Goal: Task Accomplishment & Management: Use online tool/utility

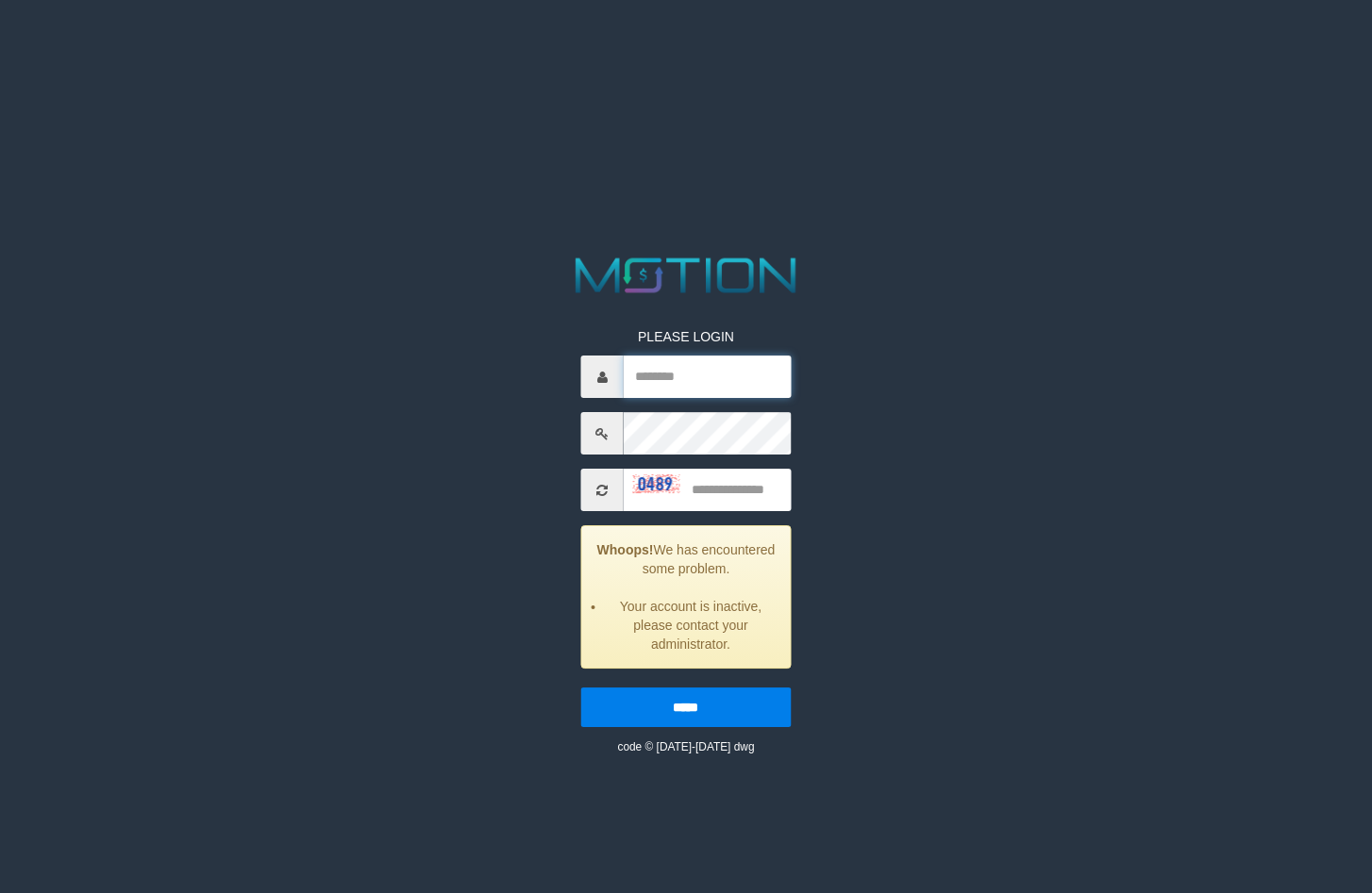
click at [730, 371] on input "text" at bounding box center [707, 376] width 167 height 42
type input "********"
type input "****"
click at [581, 688] on input "*****" at bounding box center [686, 707] width 209 height 39
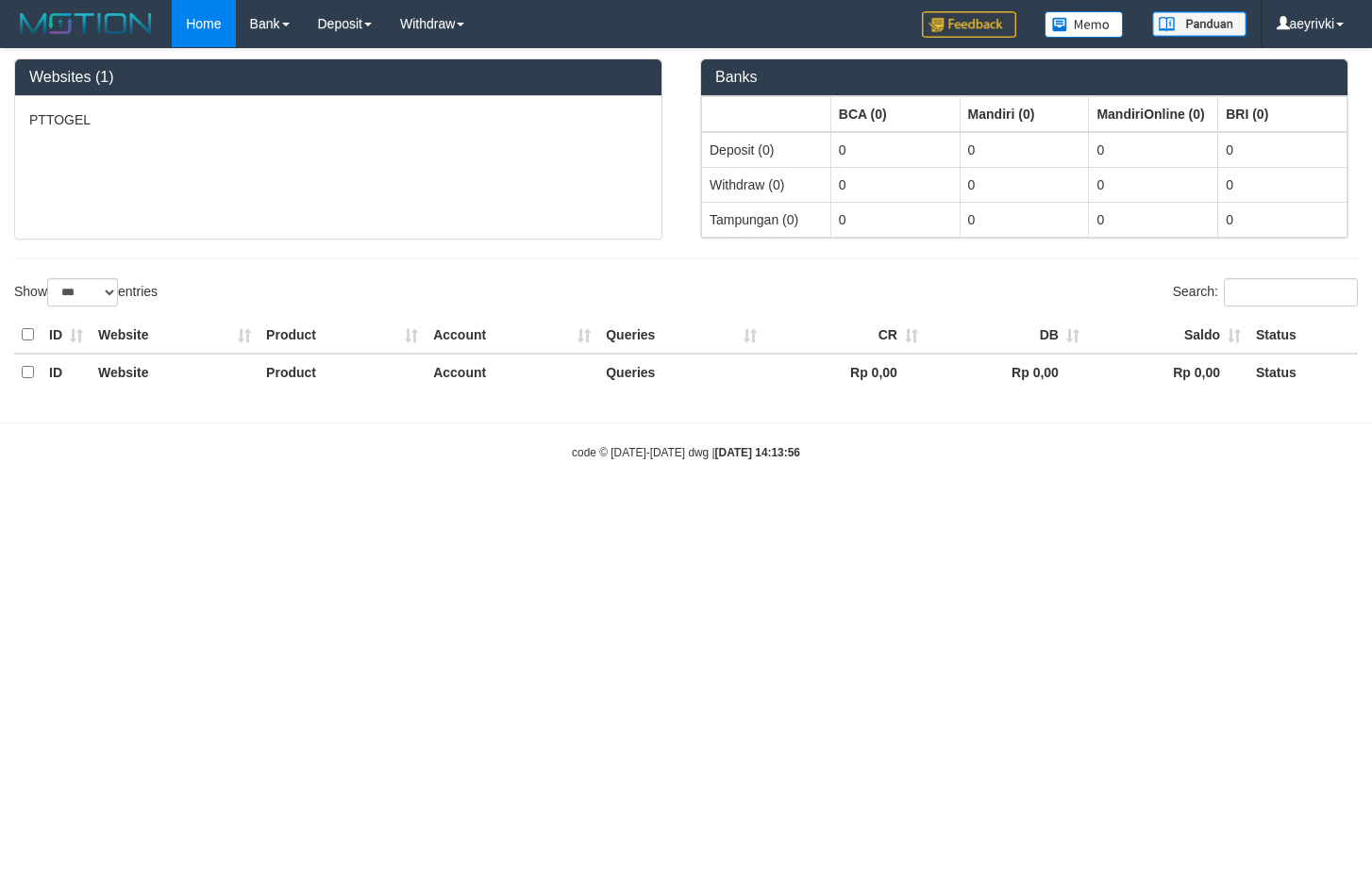
select select "***"
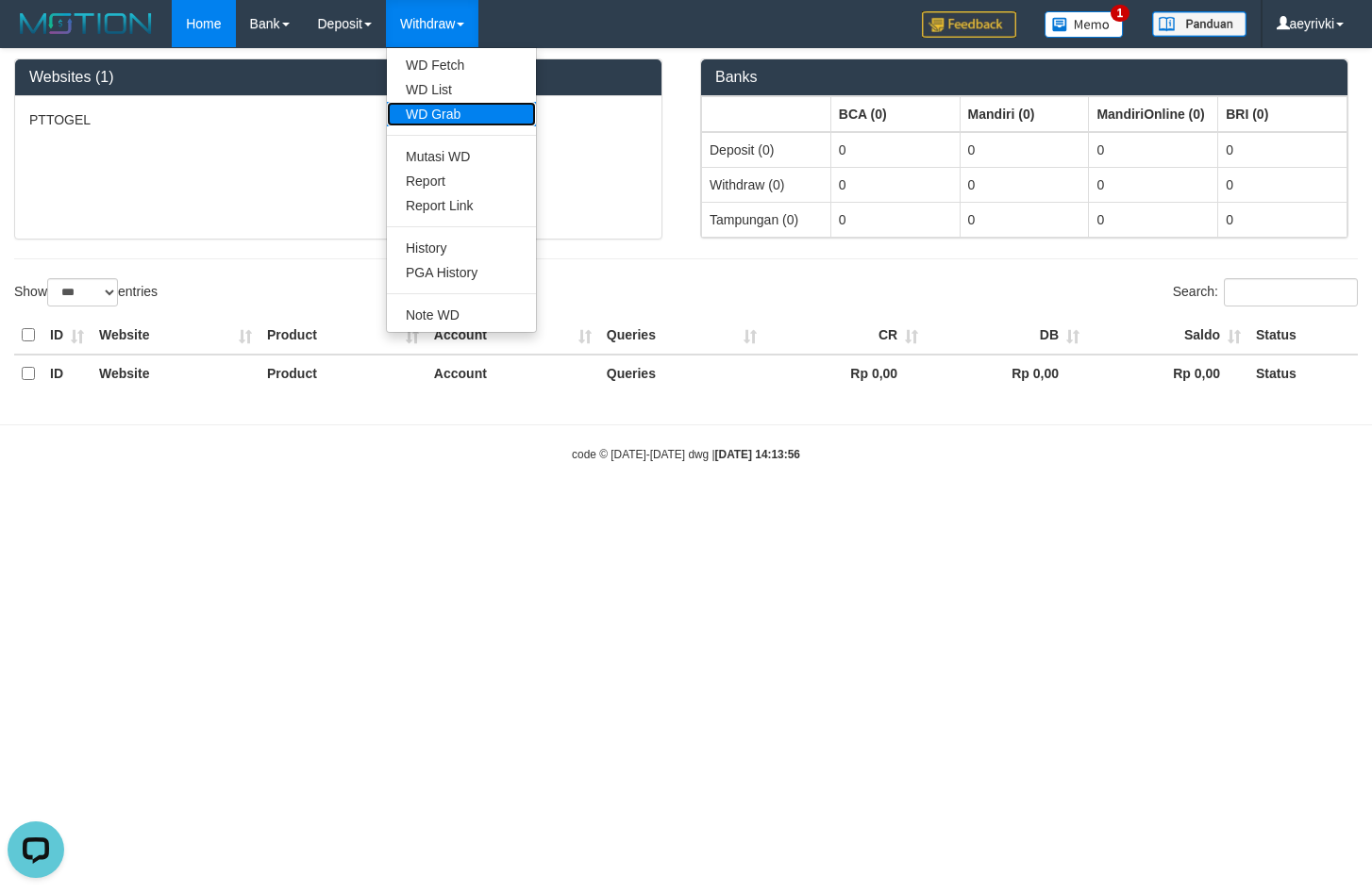
drag, startPoint x: 450, startPoint y: 121, endPoint x: 449, endPoint y: 111, distance: 10.0
click at [449, 111] on link "WD Grab" at bounding box center [461, 113] width 149 height 25
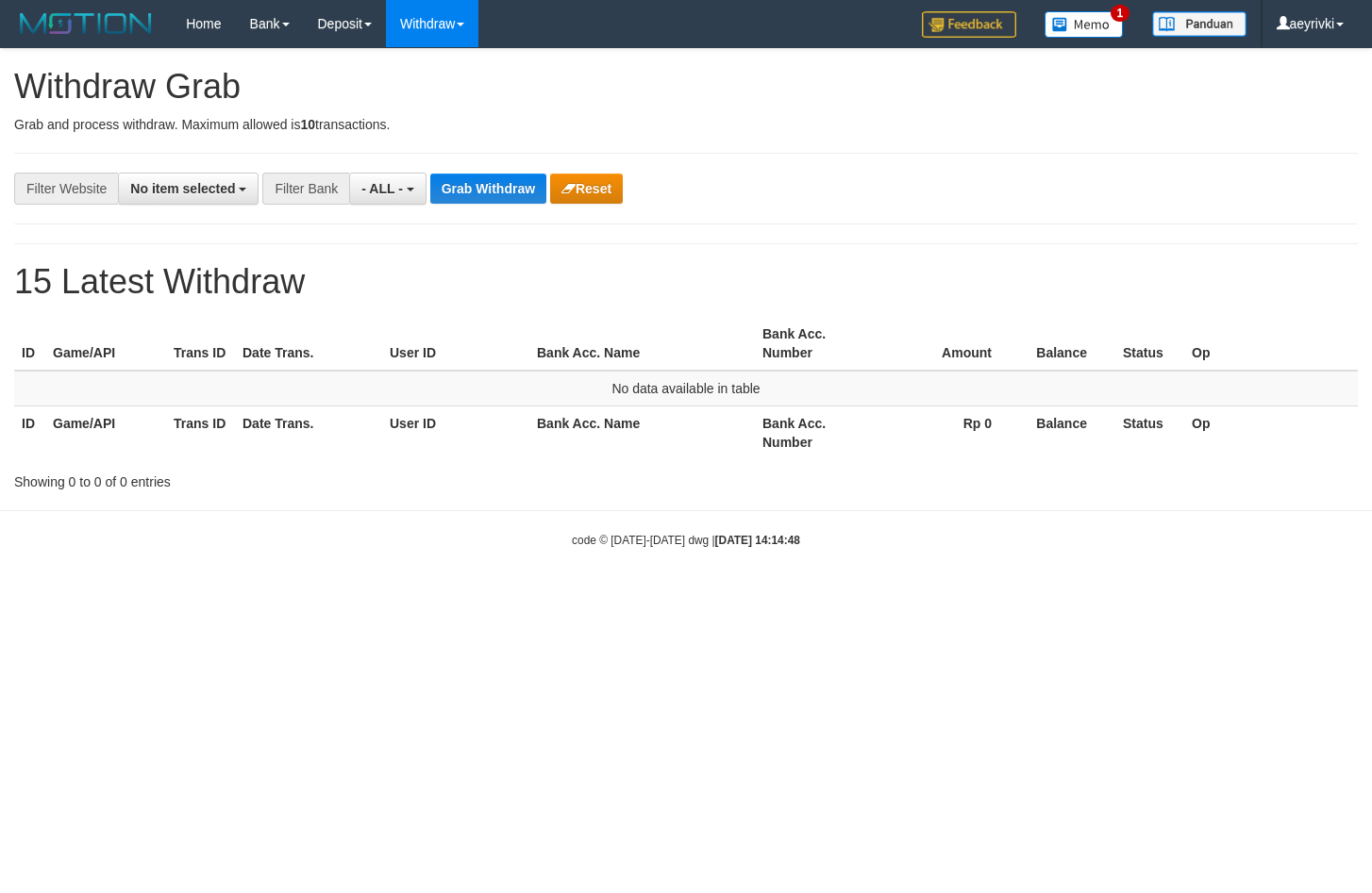
click at [191, 186] on span "No item selected" at bounding box center [183, 188] width 105 height 15
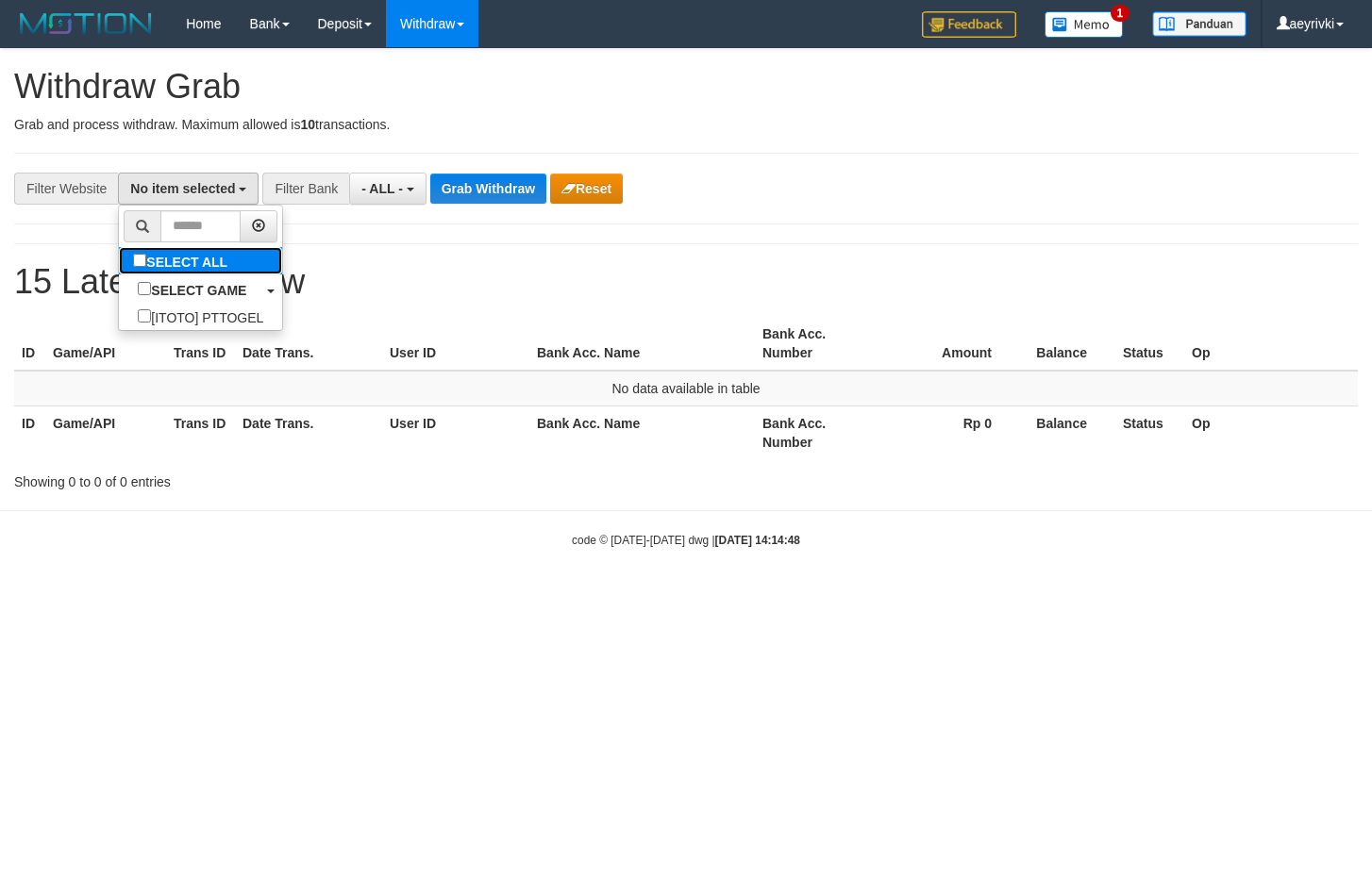
click at [142, 249] on label "SELECT ALL" at bounding box center [182, 260] width 127 height 28
select select "***"
click at [392, 194] on span "- ALL -" at bounding box center [392, 188] width 41 height 15
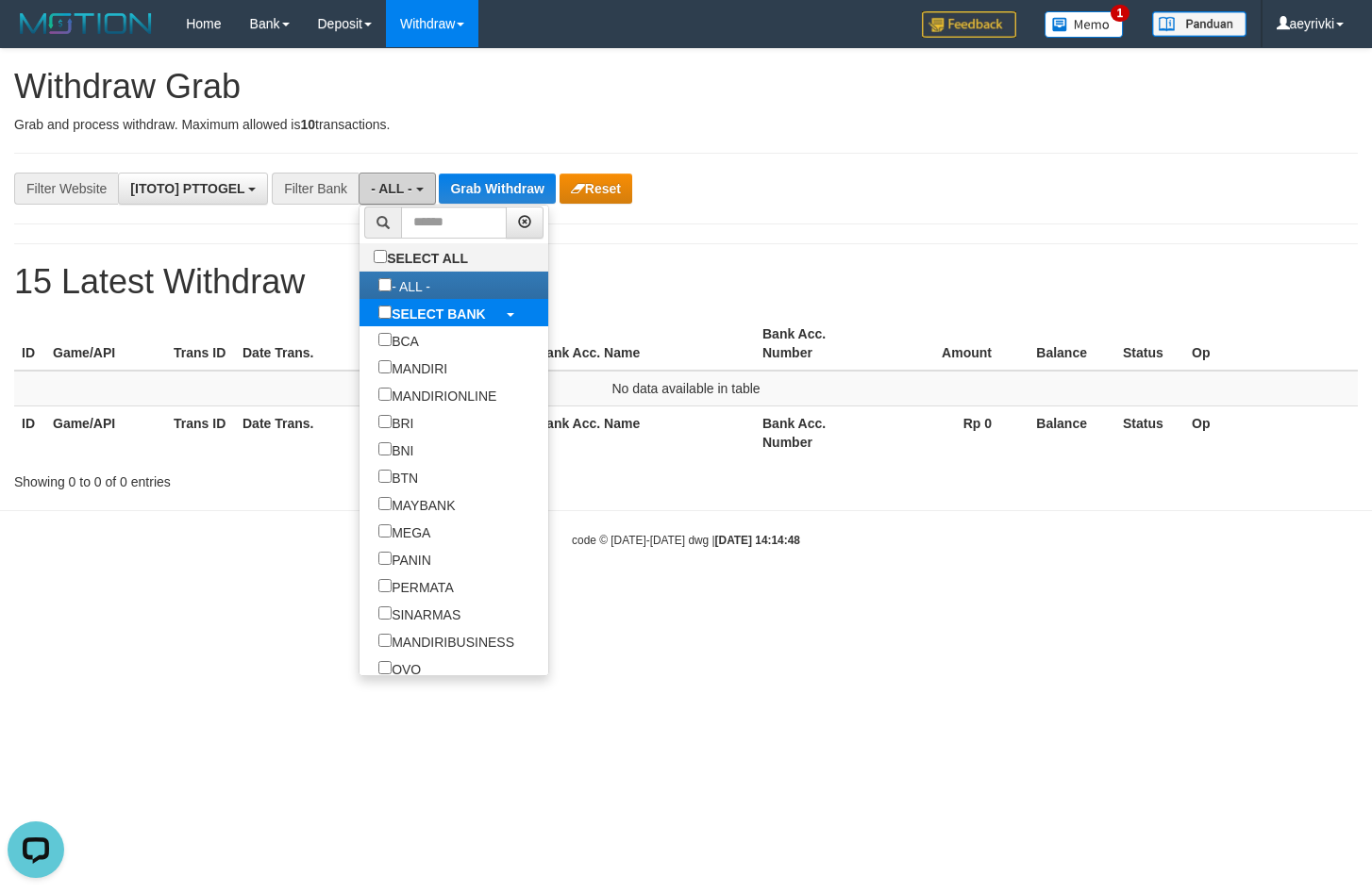
scroll to position [0, 0]
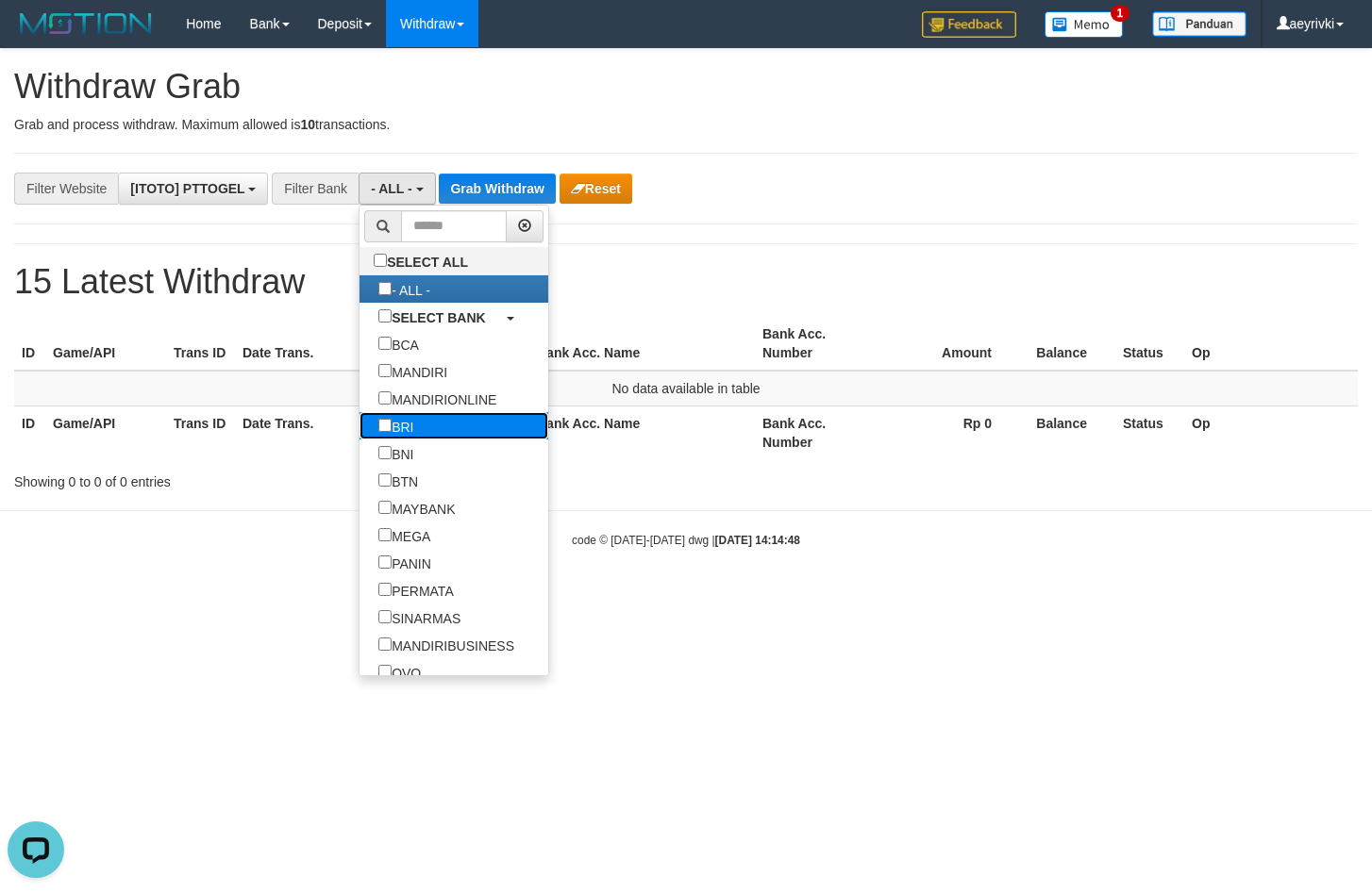
click at [359, 422] on label "BRI" at bounding box center [396, 426] width 73 height 28
select select "***"
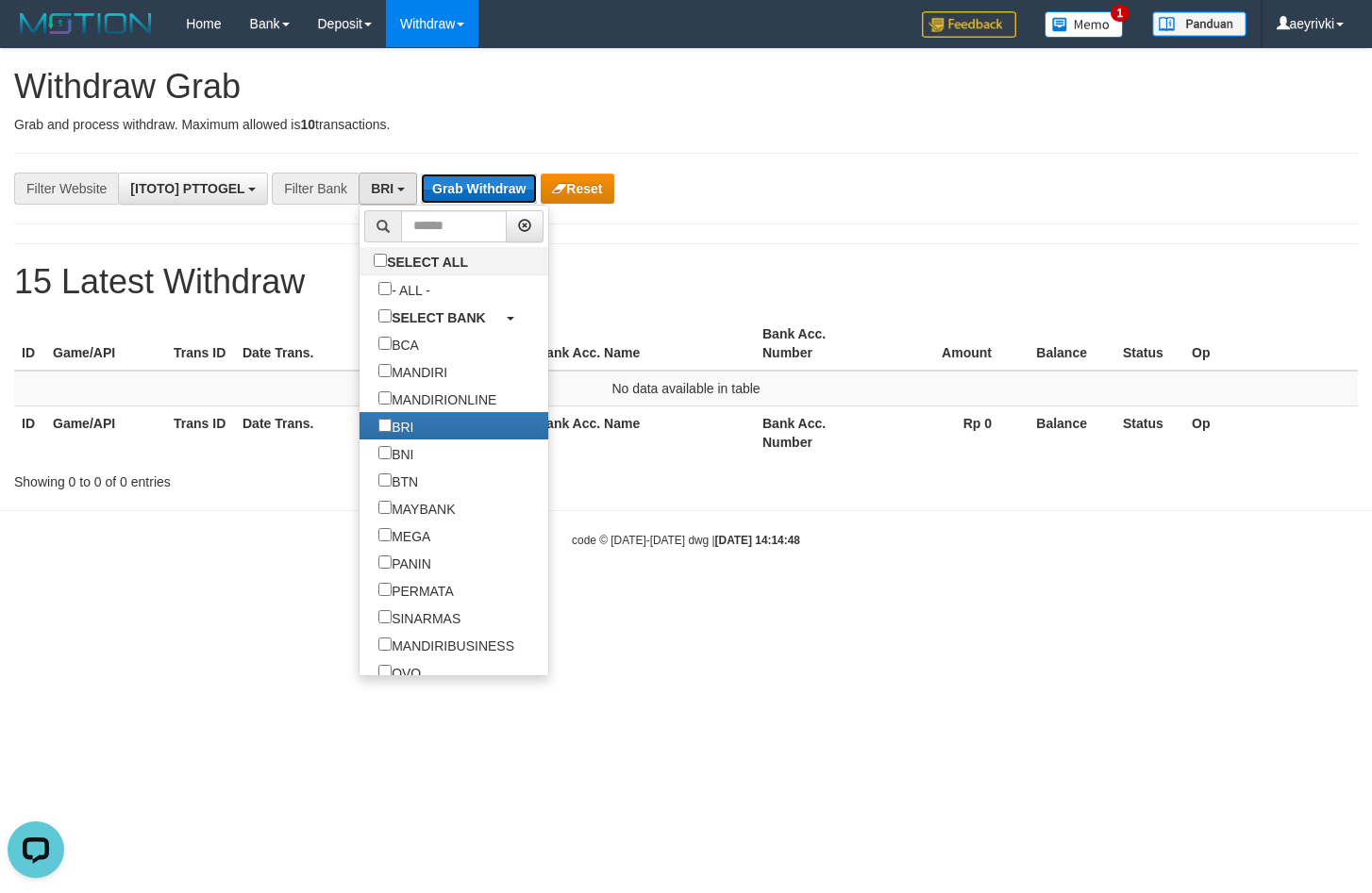
click at [462, 201] on button "Grab Withdraw" at bounding box center [479, 188] width 116 height 31
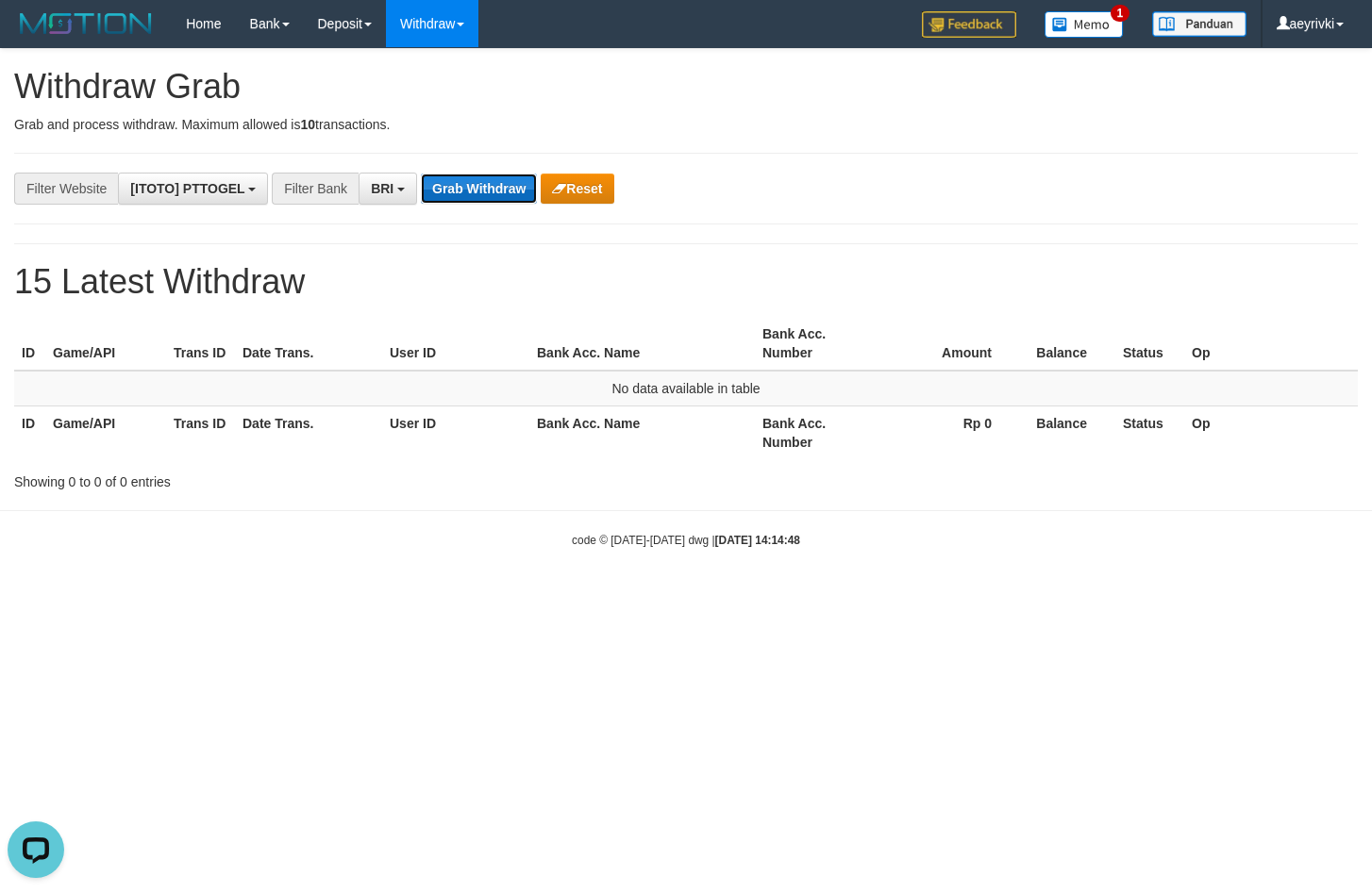
click at [462, 201] on button "Grab Withdraw" at bounding box center [479, 188] width 116 height 31
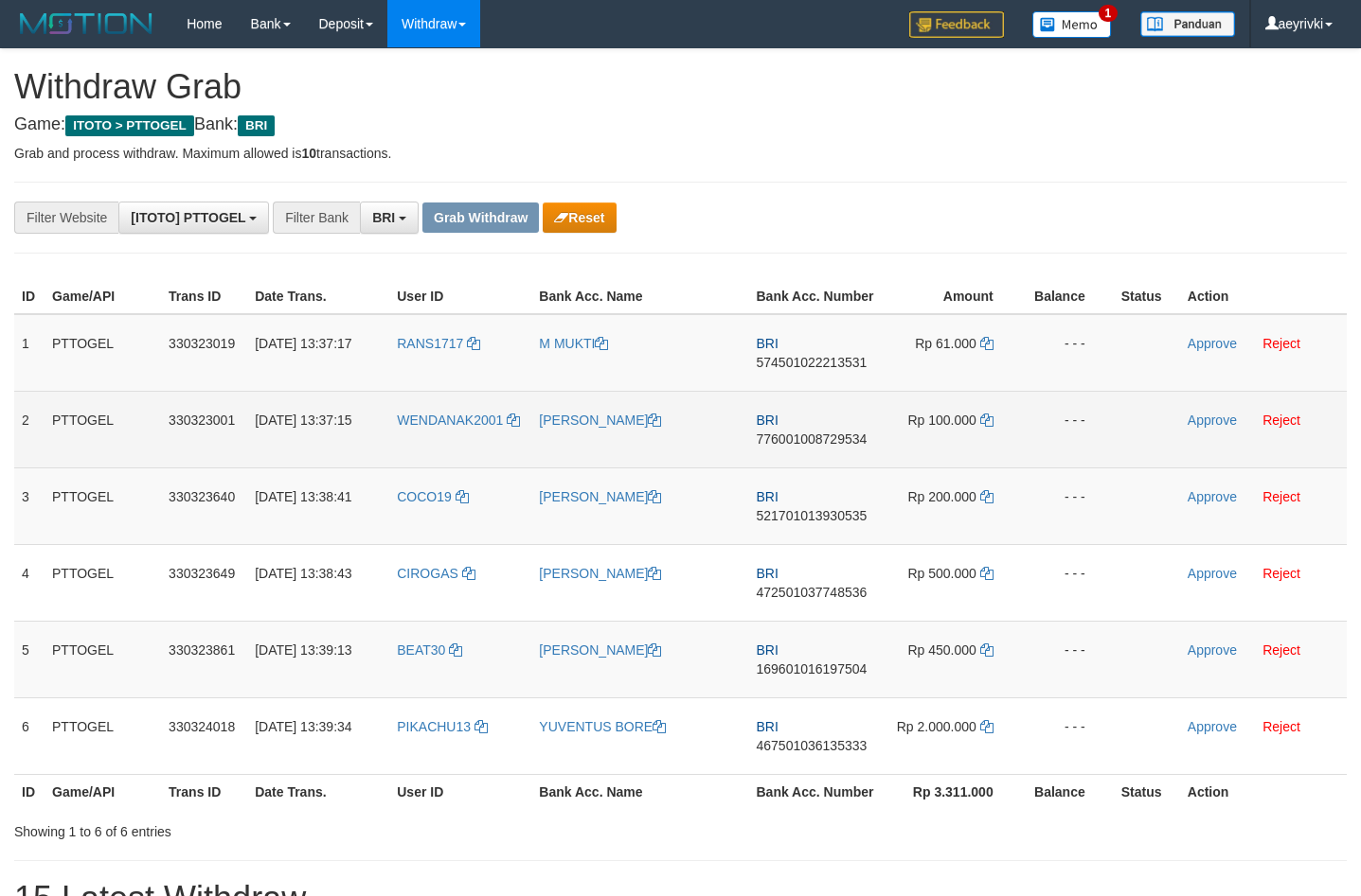
scroll to position [96, 0]
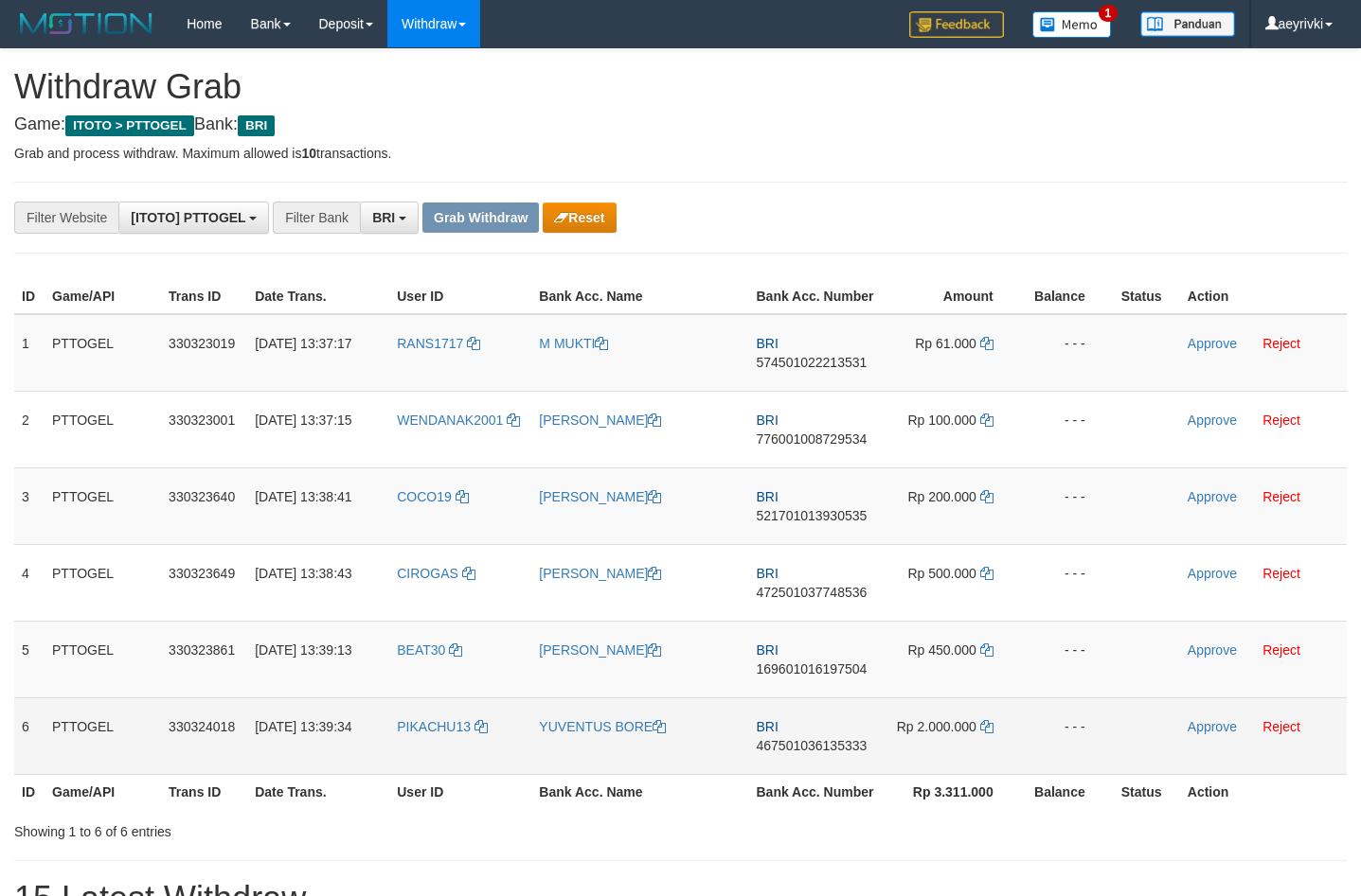
drag, startPoint x: 471, startPoint y: 368, endPoint x: 969, endPoint y: 756, distance: 631.3
click at [969, 756] on tbody "1 PTTOGEL 330323019 01/09/2025 13:37:17 RANS1717 M MUKTI BRI 574501022213531 Rp…" at bounding box center [680, 545] width 1332 height 461
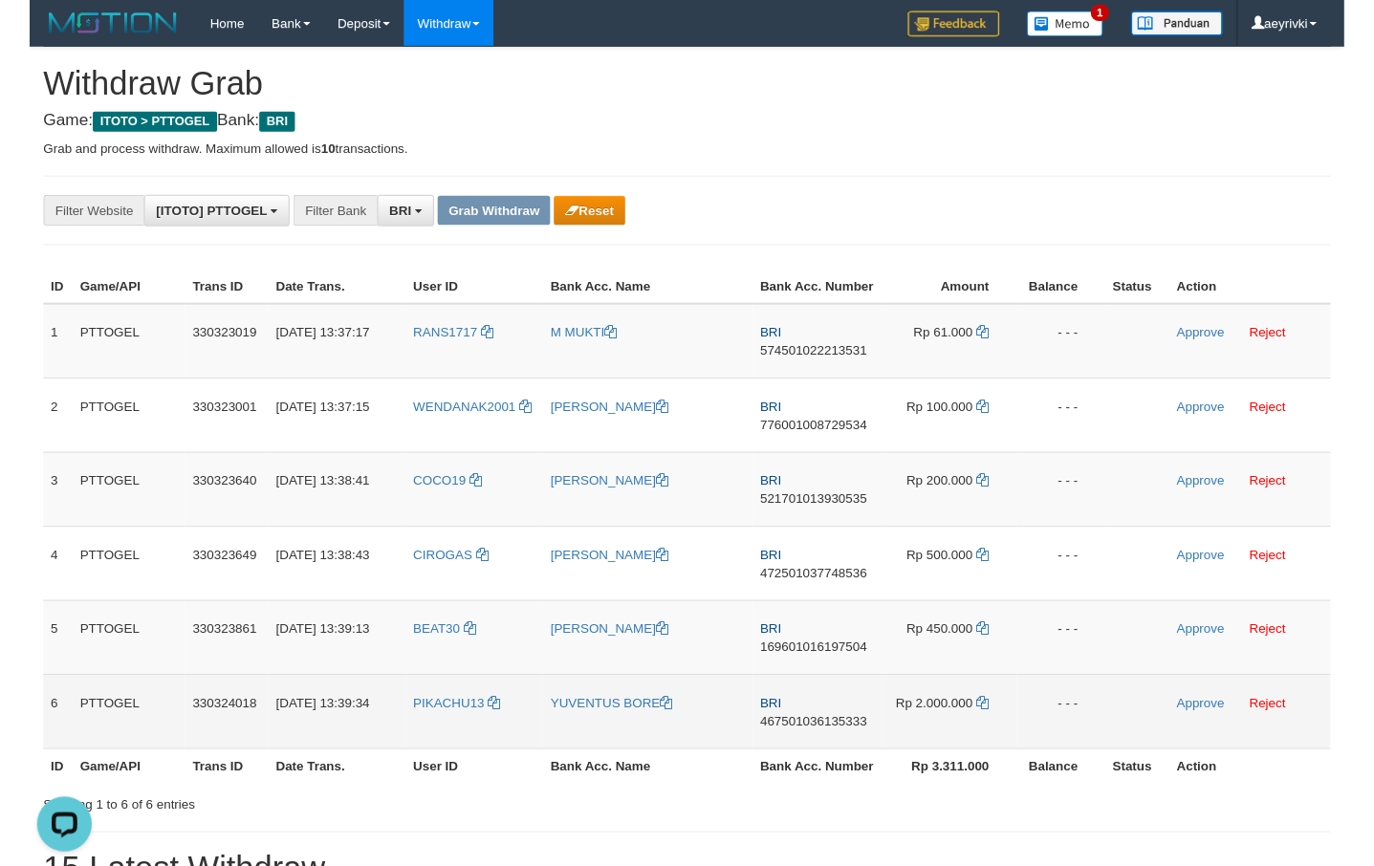
scroll to position [0, 0]
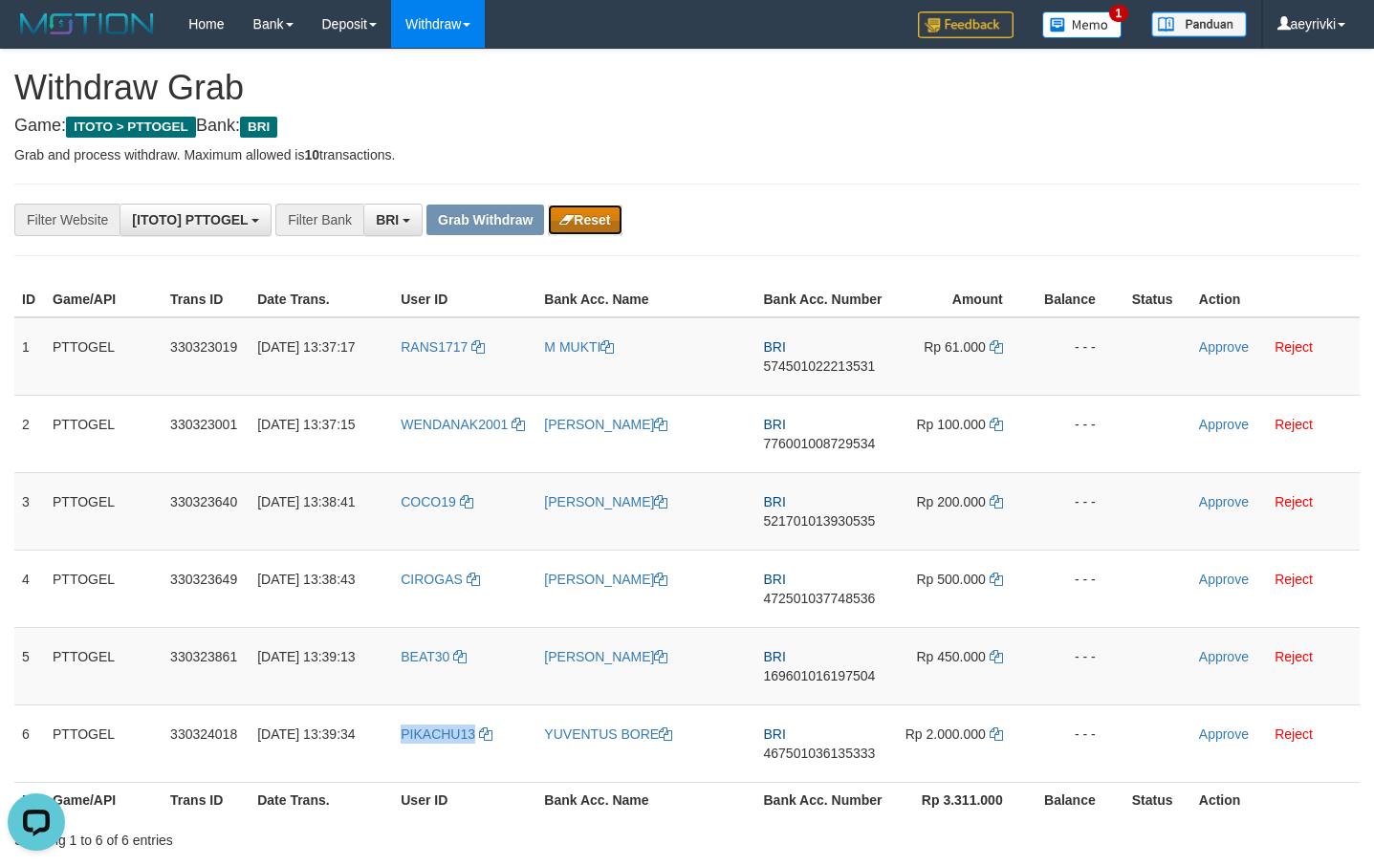
click at [602, 206] on button "Reset" at bounding box center [585, 220] width 74 height 31
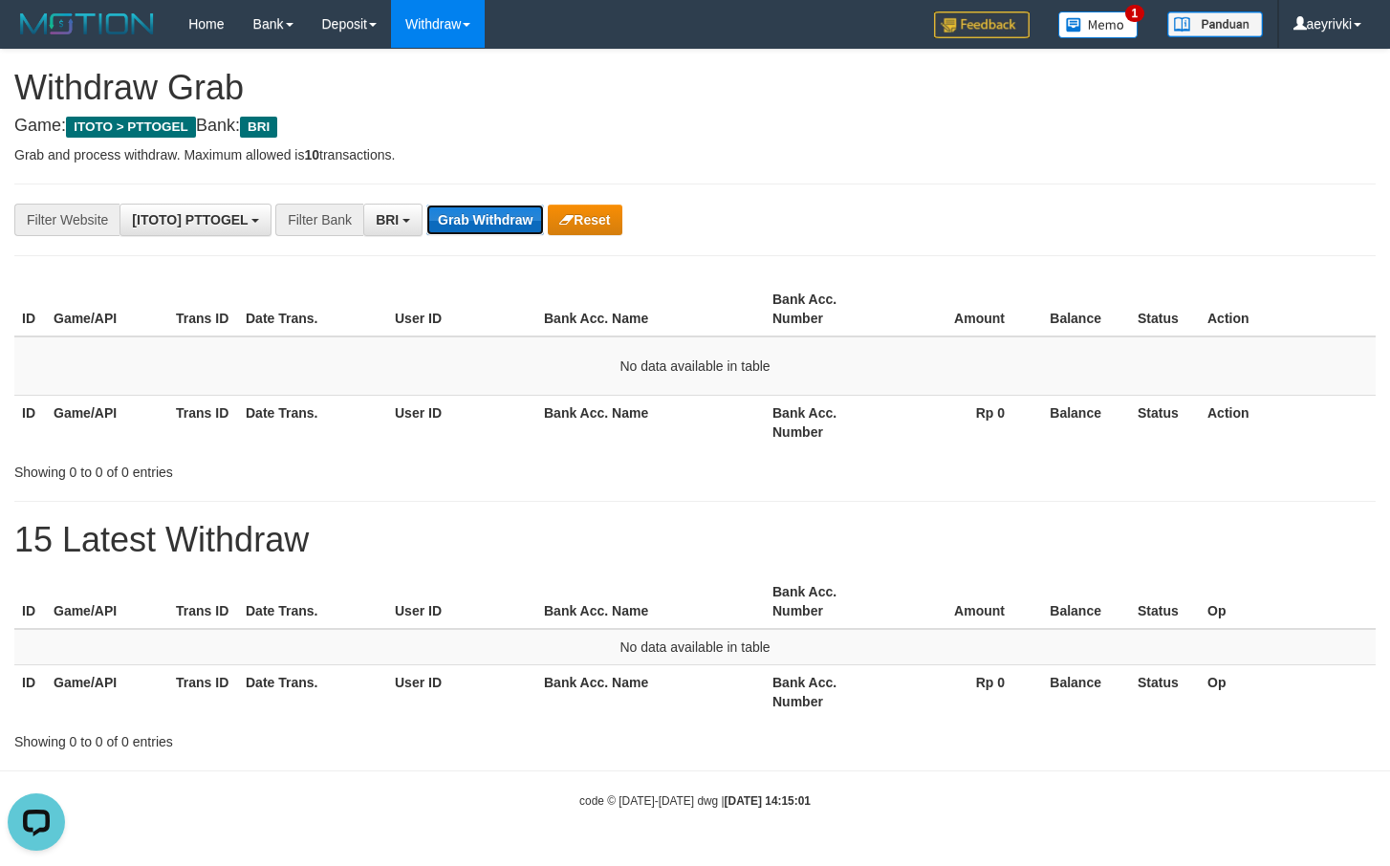
click at [498, 205] on button "Grab Withdraw" at bounding box center [485, 220] width 118 height 31
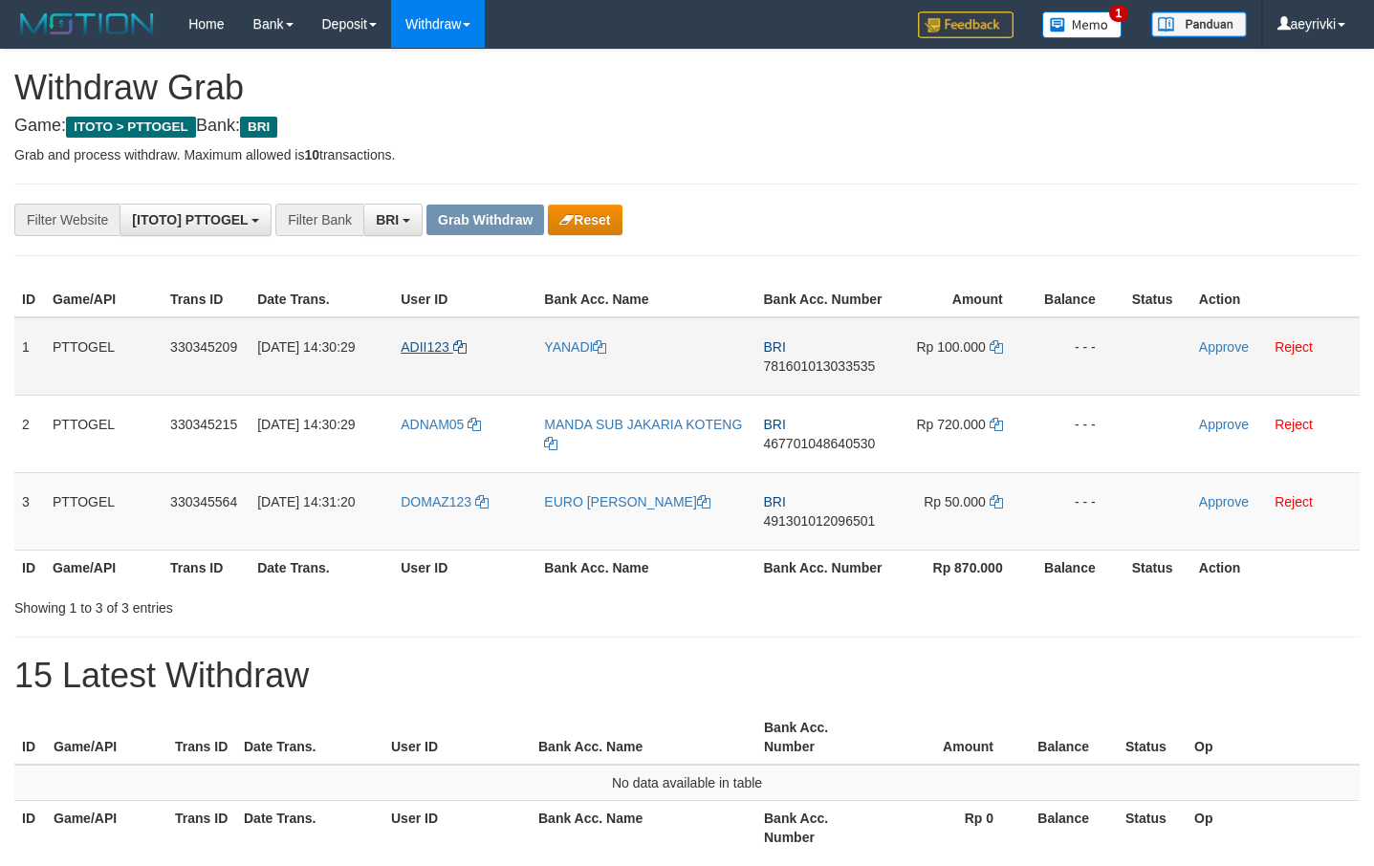
scroll to position [97, 0]
drag, startPoint x: 439, startPoint y: 376, endPoint x: 953, endPoint y: 532, distance: 537.4
click at [953, 532] on tbody "1 PTTOGEL 330345209 [DATE] 14:30:29 ADII123 [GEOGRAPHIC_DATA] BRI 7816010130335…" at bounding box center [686, 433] width 1345 height 233
click at [794, 366] on span "781601013033535" at bounding box center [820, 366] width 112 height 15
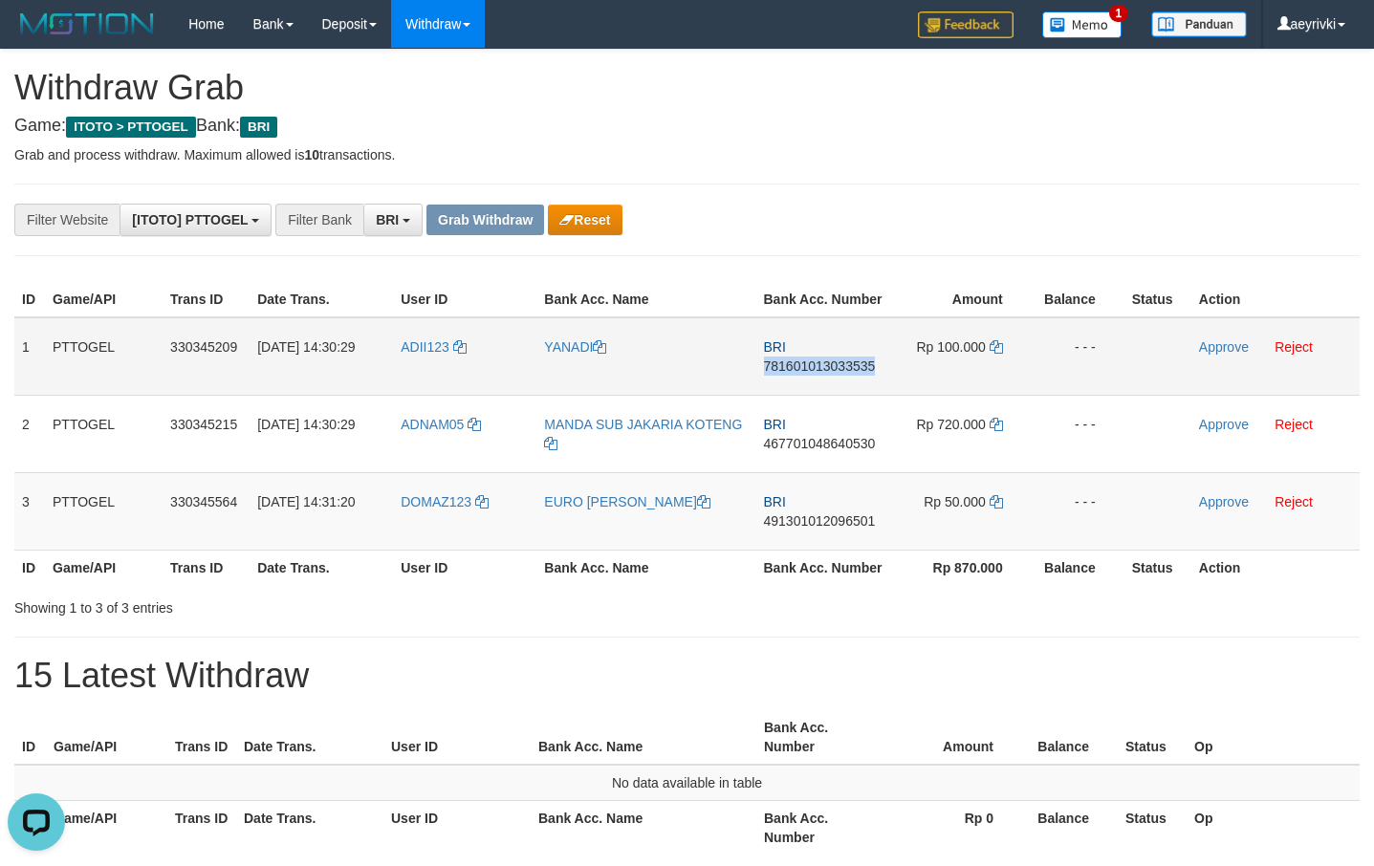
click at [794, 366] on span "781601013033535" at bounding box center [820, 366] width 112 height 15
copy span "781601013033535"
click at [839, 369] on span "781601013033535" at bounding box center [820, 366] width 112 height 15
copy span "781601013033535"
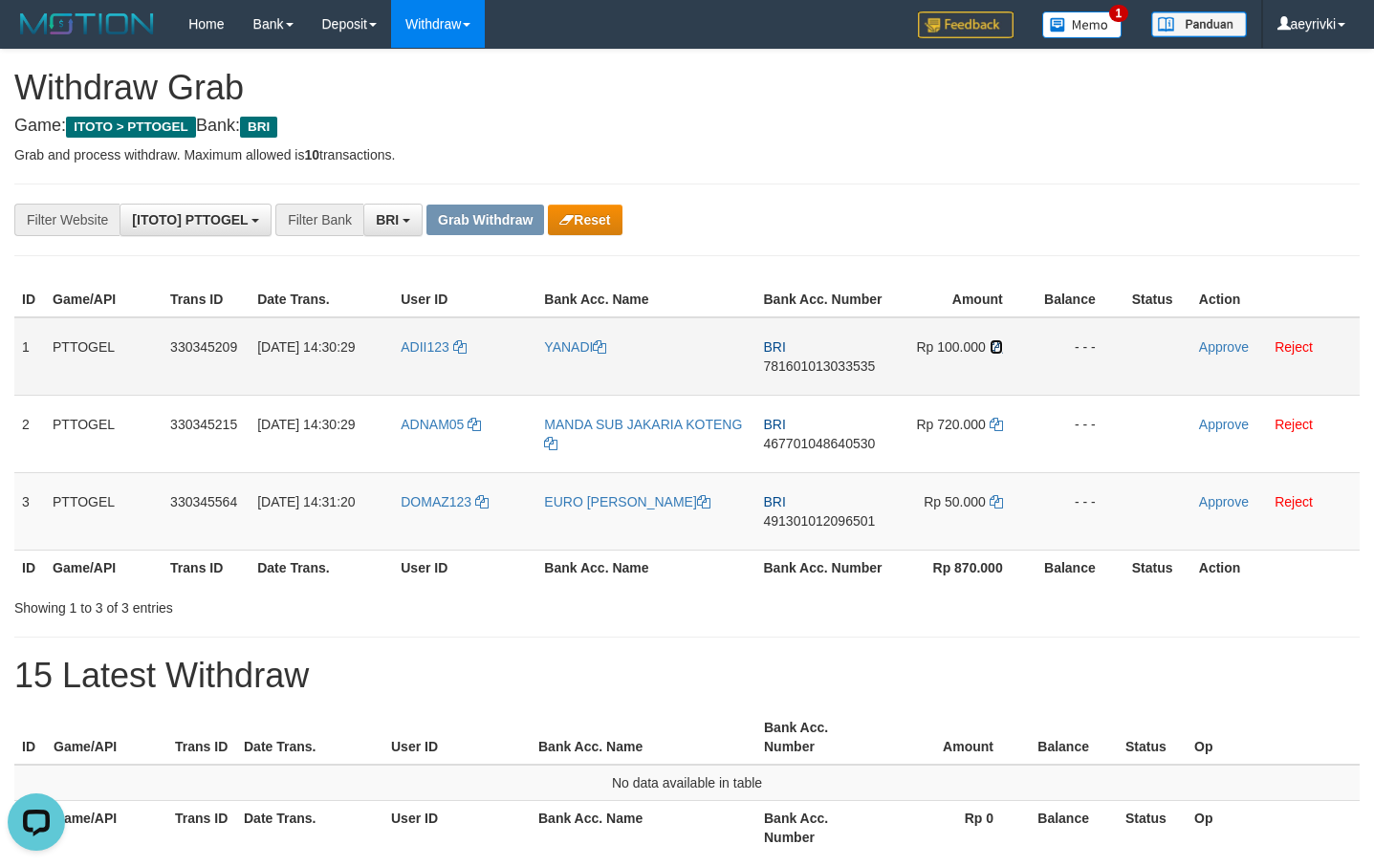
click at [992, 342] on icon at bounding box center [996, 346] width 13 height 13
click at [1231, 344] on link "Approve" at bounding box center [1224, 346] width 50 height 15
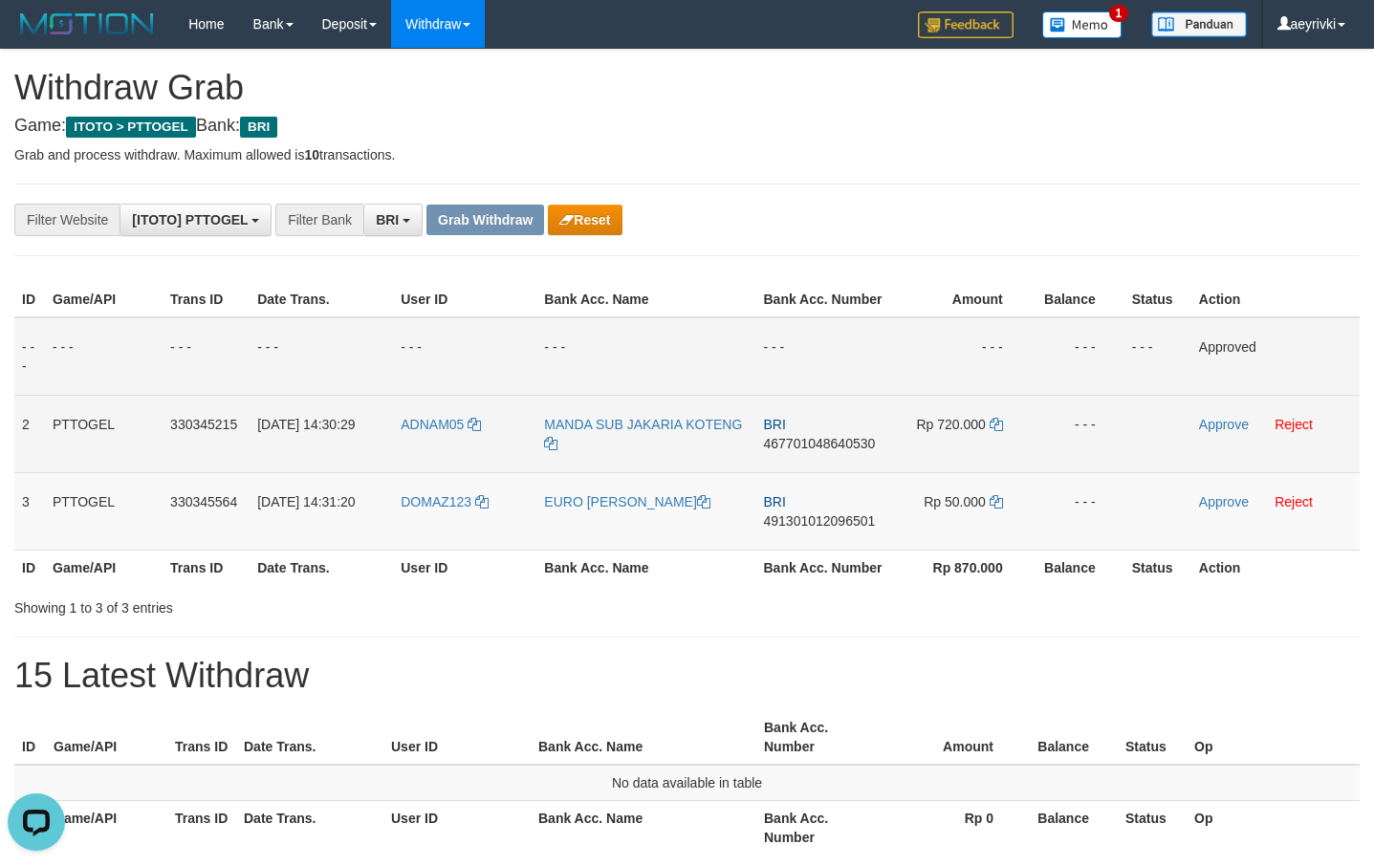
click at [811, 443] on span "467701048640530" at bounding box center [820, 443] width 112 height 15
copy span "467701048640530"
click at [997, 427] on icon at bounding box center [996, 424] width 13 height 13
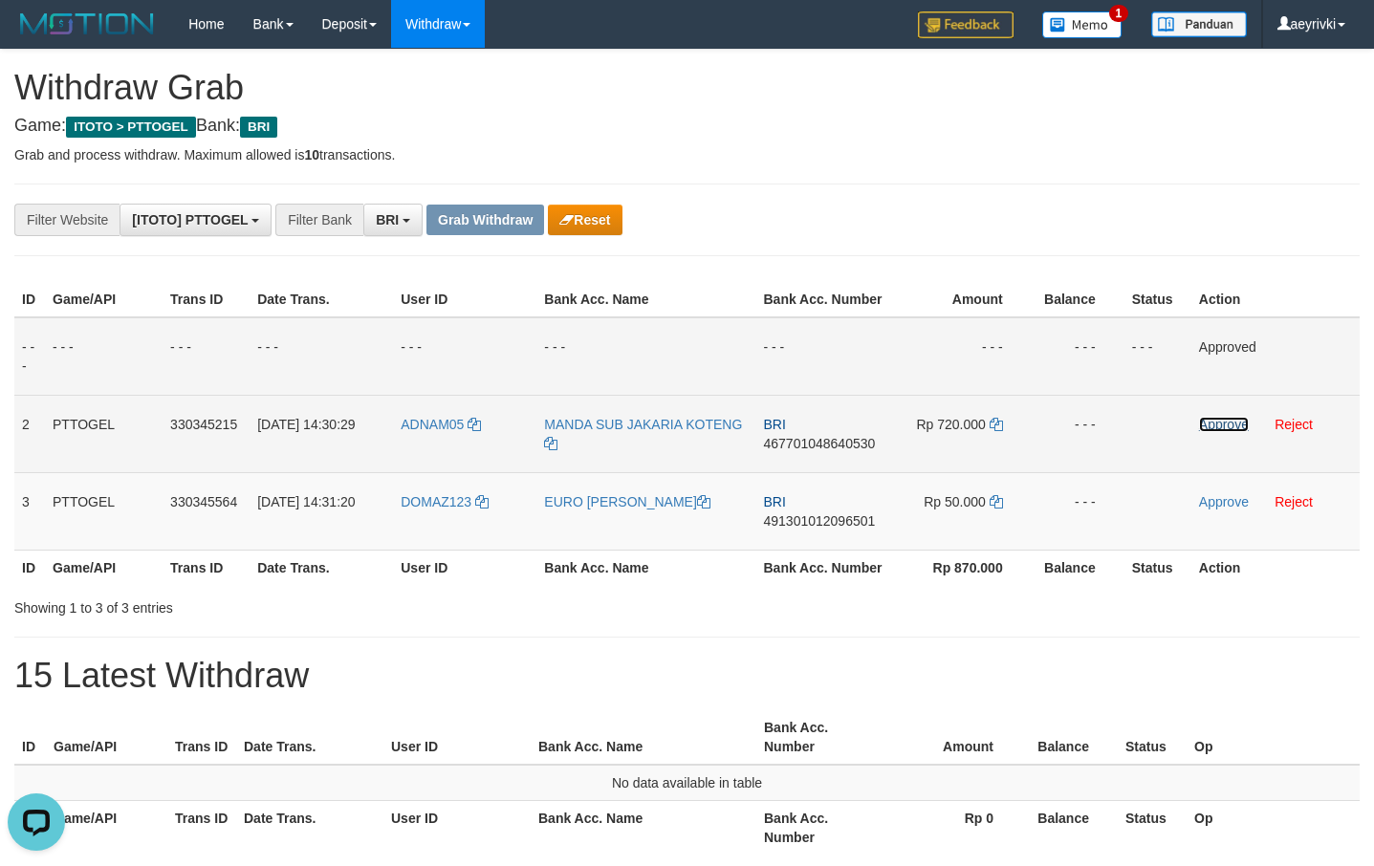
click at [1212, 418] on link "Approve" at bounding box center [1224, 424] width 50 height 15
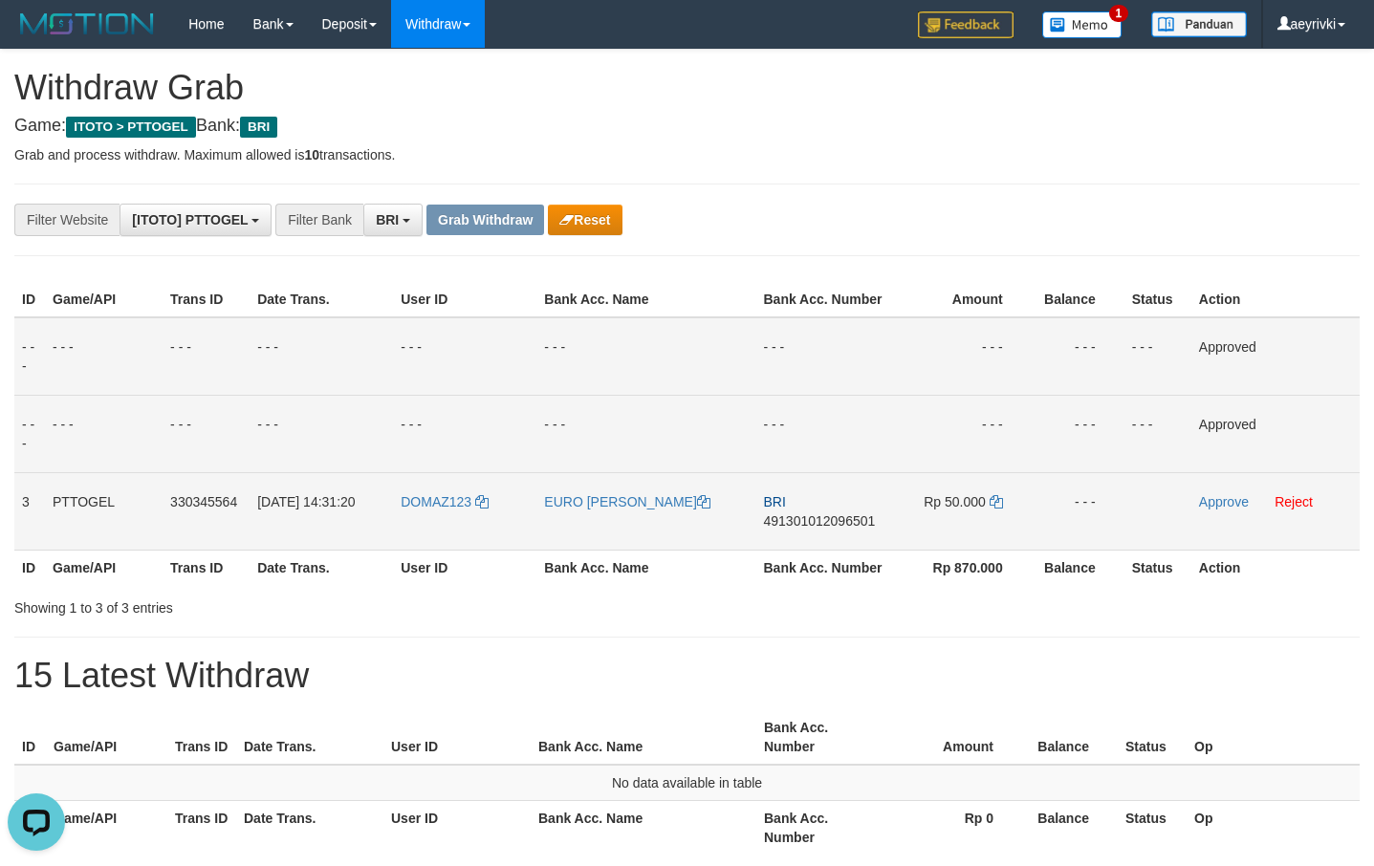
click at [811, 519] on span "491301012096501" at bounding box center [820, 520] width 112 height 15
copy span "491301012096501"
click at [825, 526] on span "491301012096501" at bounding box center [820, 520] width 112 height 15
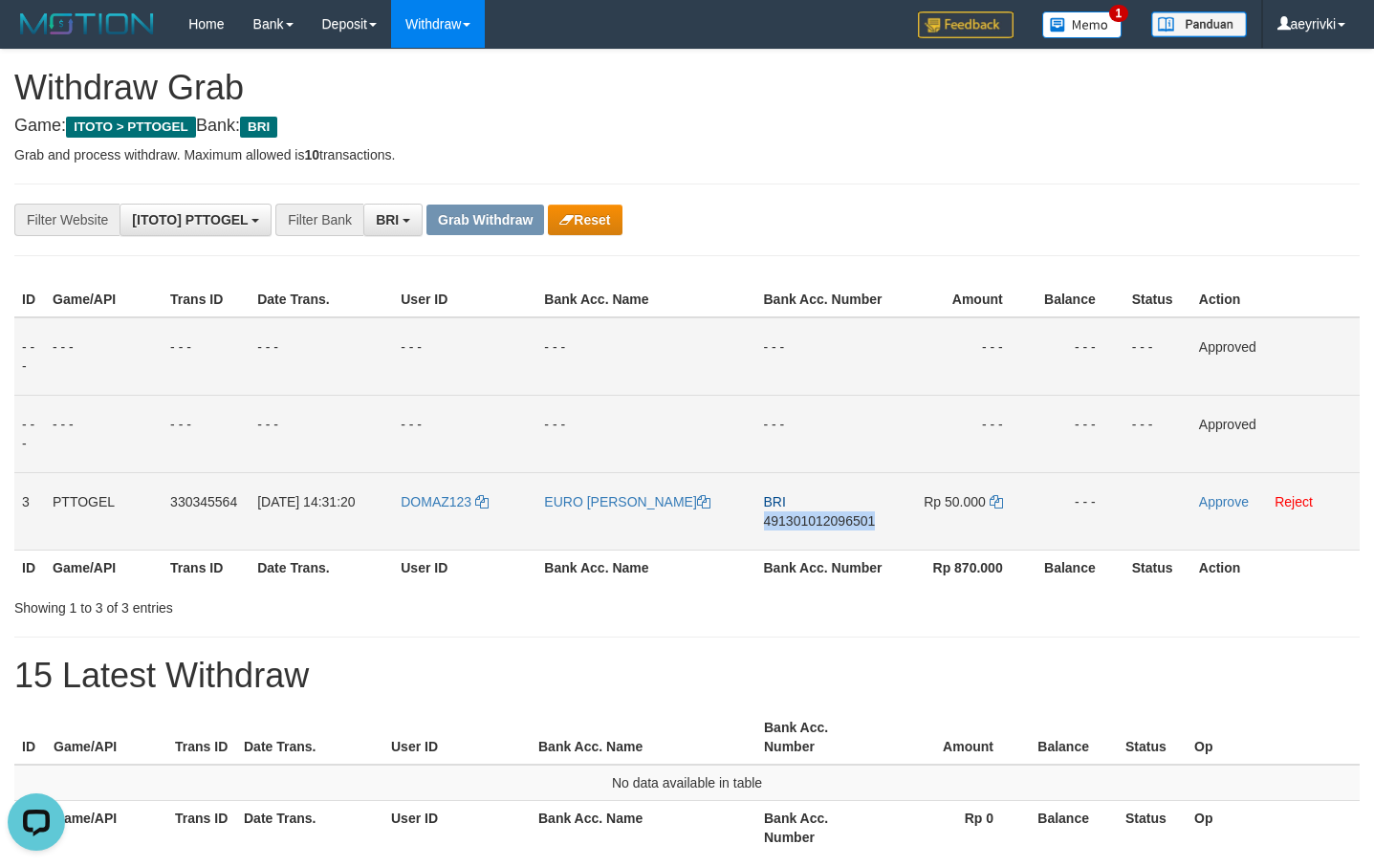
copy span "491301012096501"
click at [1000, 499] on icon at bounding box center [996, 501] width 13 height 13
click at [1207, 495] on link "Approve" at bounding box center [1224, 501] width 50 height 15
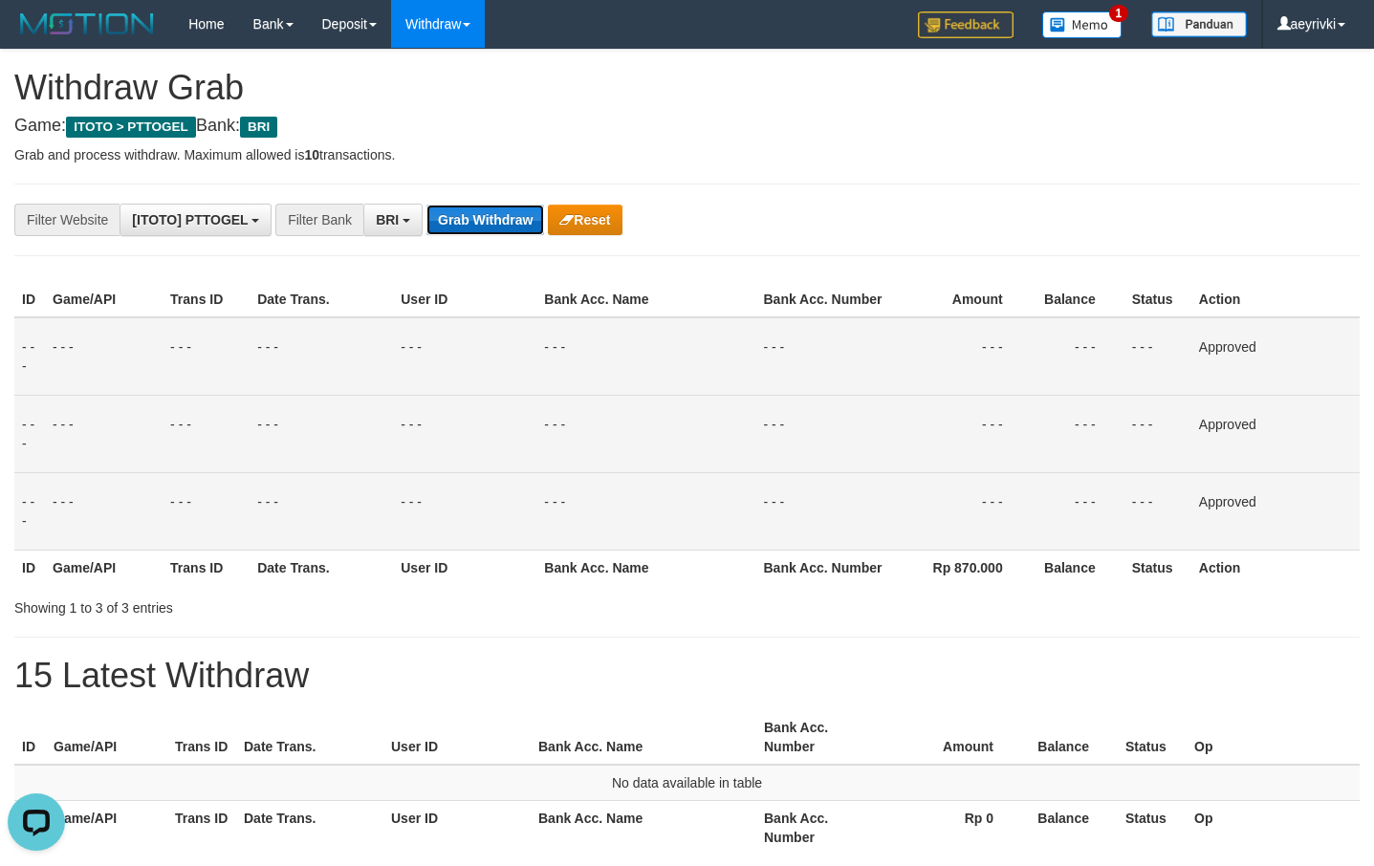
click at [450, 210] on button "Grab Withdraw" at bounding box center [485, 220] width 118 height 31
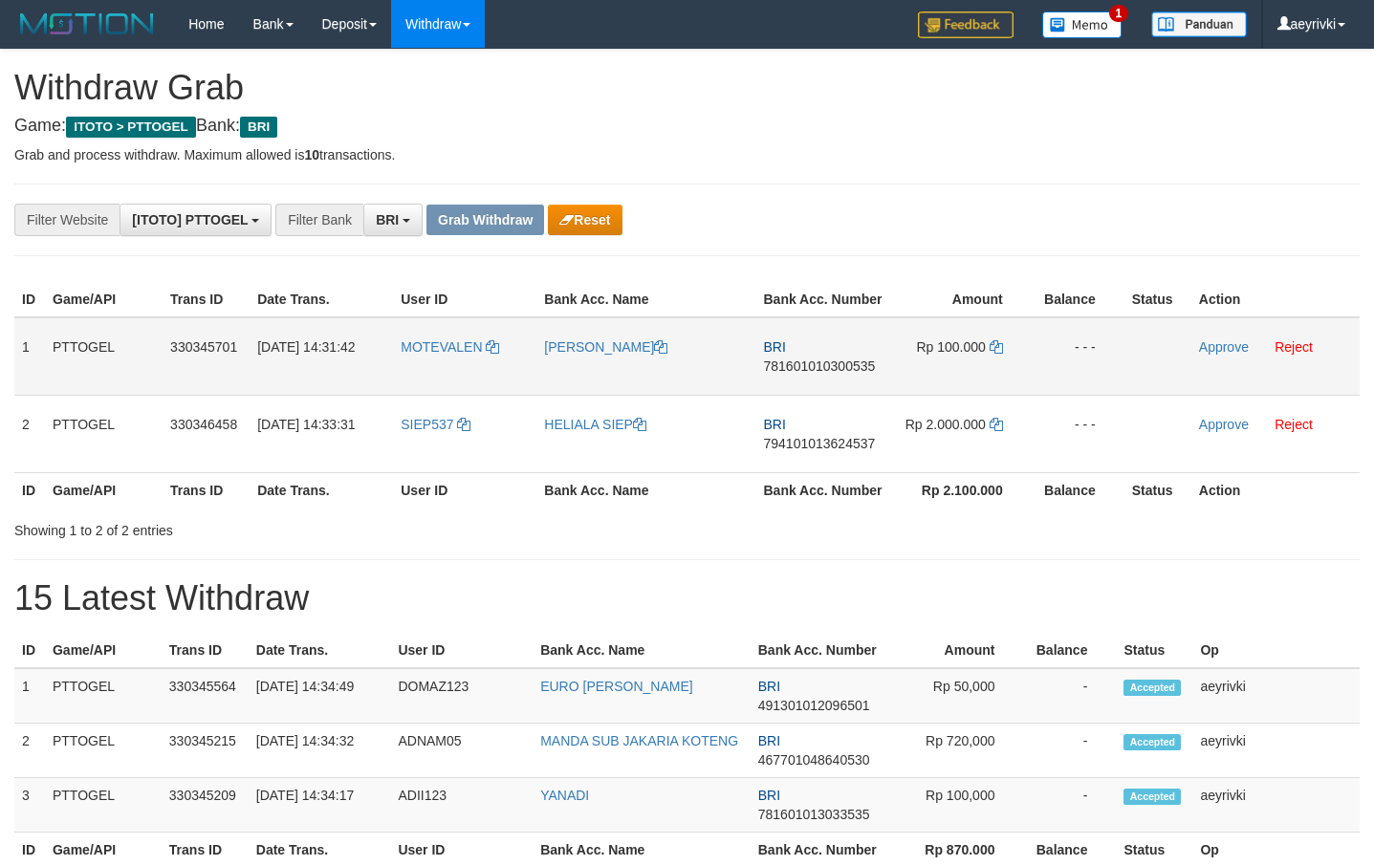
scroll to position [97, 0]
drag, startPoint x: 708, startPoint y: 389, endPoint x: 24, endPoint y: 376, distance: 684.7
click at [955, 442] on tbody "1 PTTOGEL 330345701 [DATE] 14:31:42 [GEOGRAPHIC_DATA] [PERSON_NAME] BRI 7816010…" at bounding box center [686, 395] width 1345 height 156
click at [807, 370] on span "781601010300535" at bounding box center [820, 366] width 112 height 15
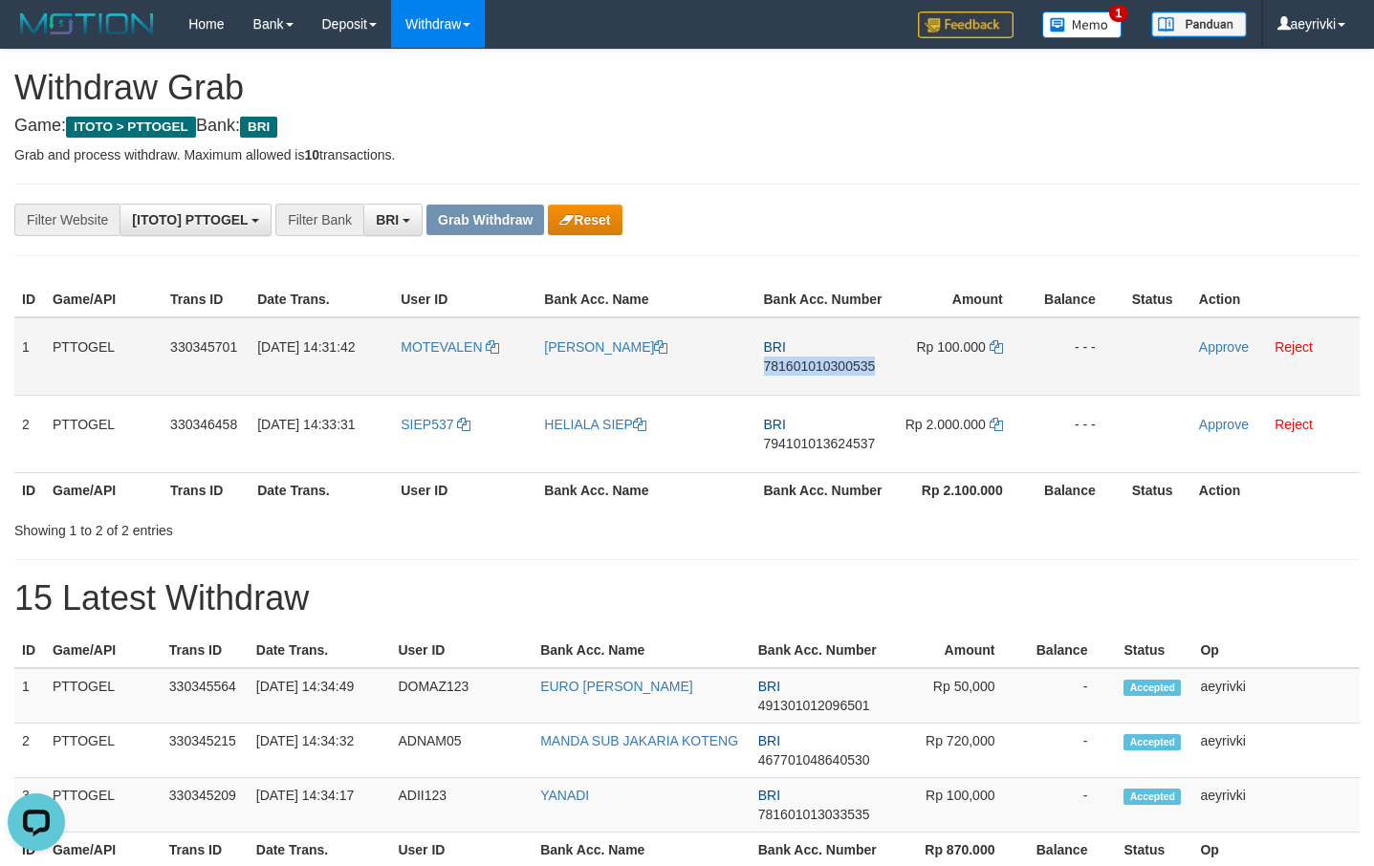
click at [807, 370] on span "781601010300535" at bounding box center [820, 366] width 112 height 15
copy span "781601010300535"
click at [832, 370] on span "781601010300535" at bounding box center [820, 366] width 112 height 15
copy span "781601010300535"
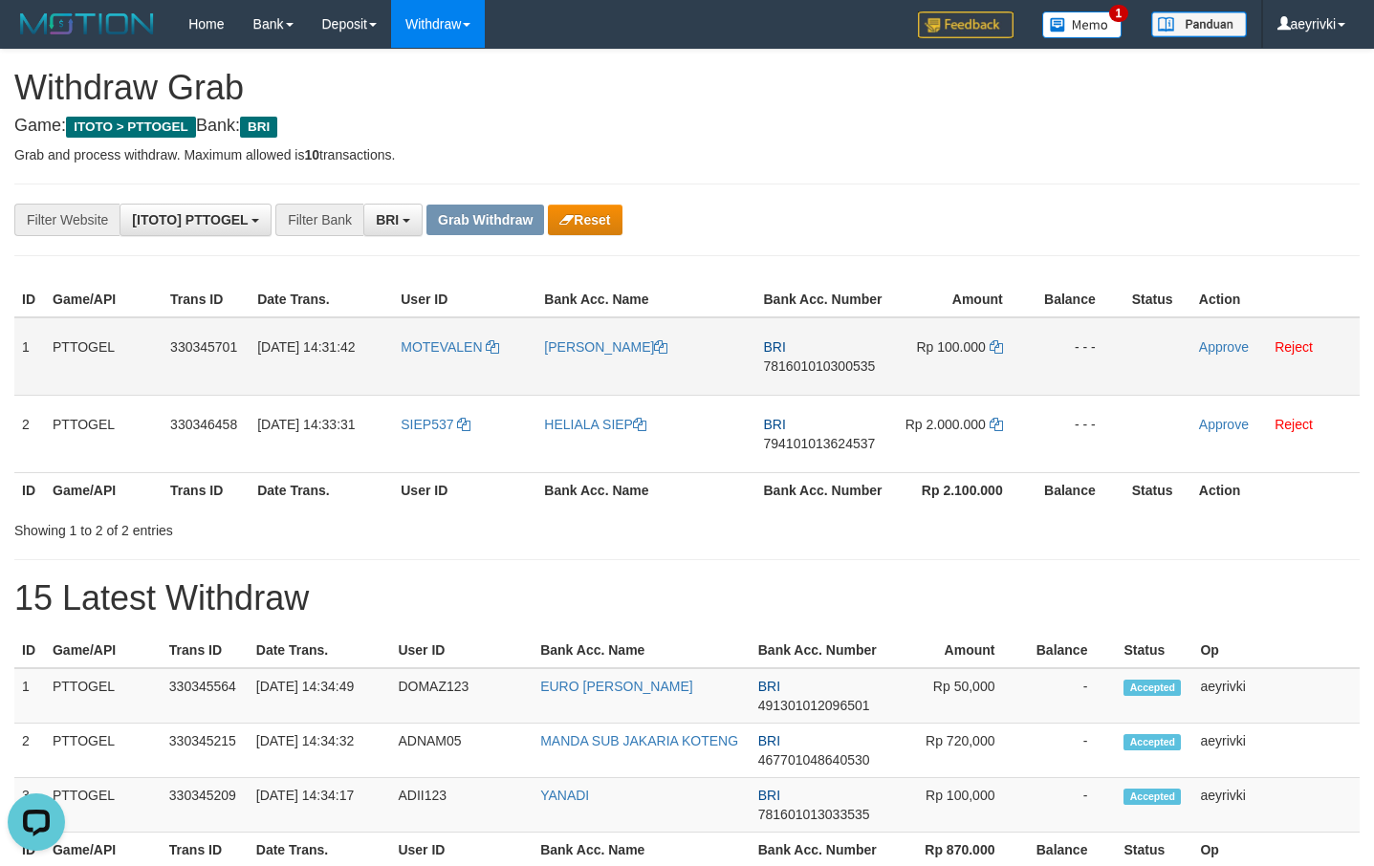
click at [807, 363] on span "781601010300535" at bounding box center [820, 366] width 112 height 15
copy span "781601010300535"
click at [801, 373] on span "781601010300535" at bounding box center [820, 366] width 112 height 15
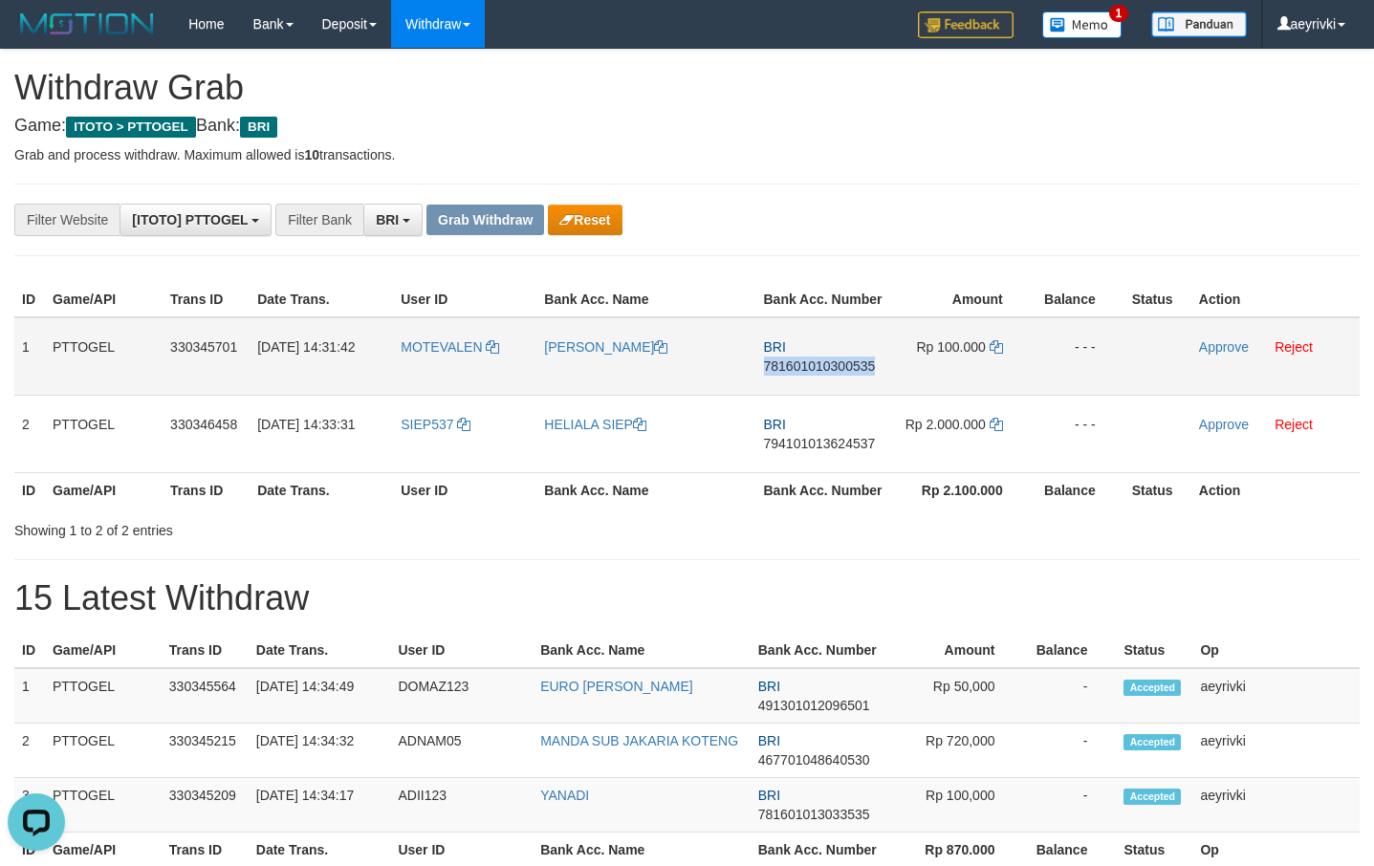
copy span "781601010300535"
click at [1002, 343] on icon at bounding box center [996, 346] width 13 height 13
click at [1232, 345] on link "Approve" at bounding box center [1224, 346] width 50 height 15
click at [612, 226] on button "Reset" at bounding box center [585, 220] width 74 height 31
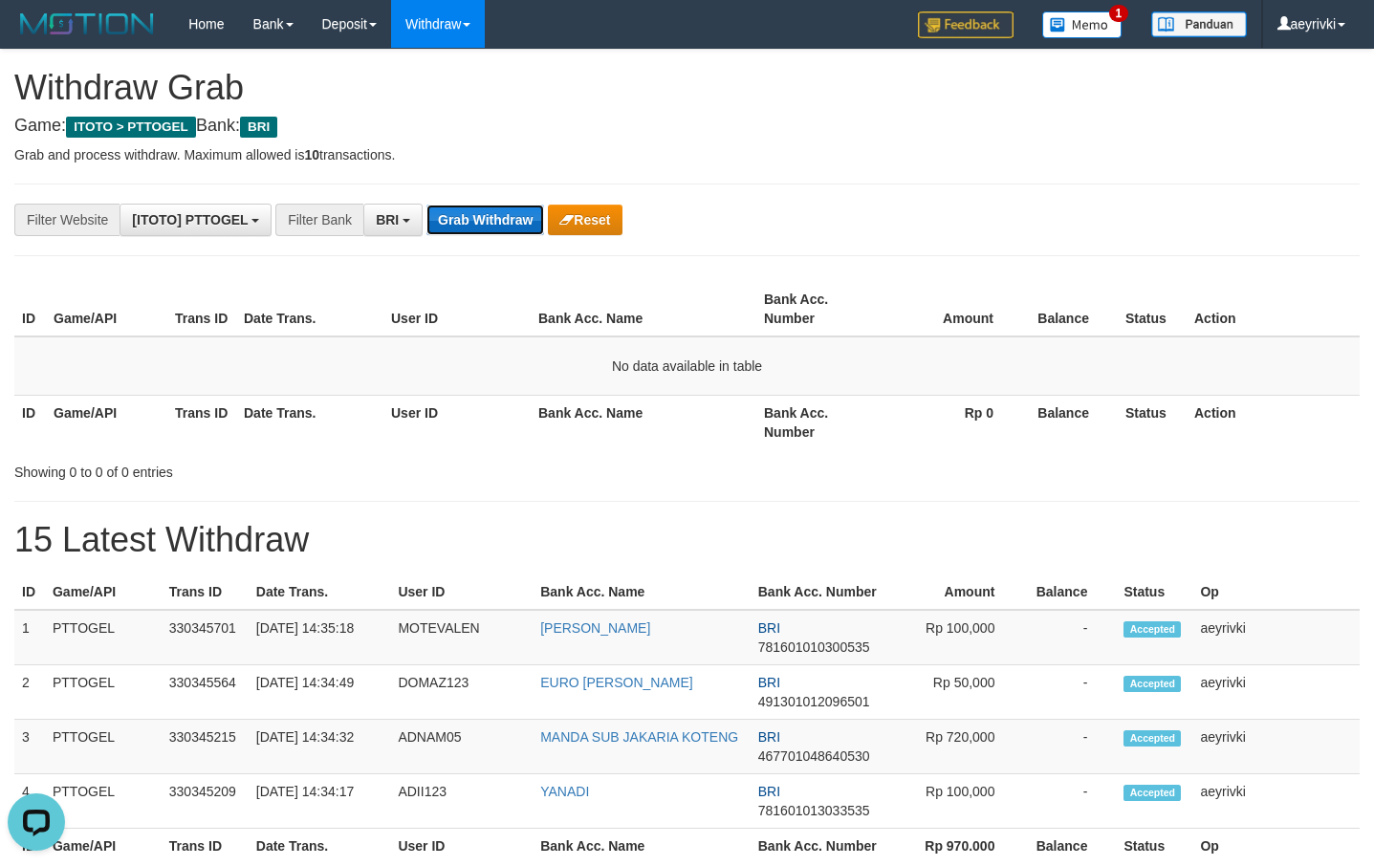
click at [449, 228] on button "Grab Withdraw" at bounding box center [485, 220] width 118 height 31
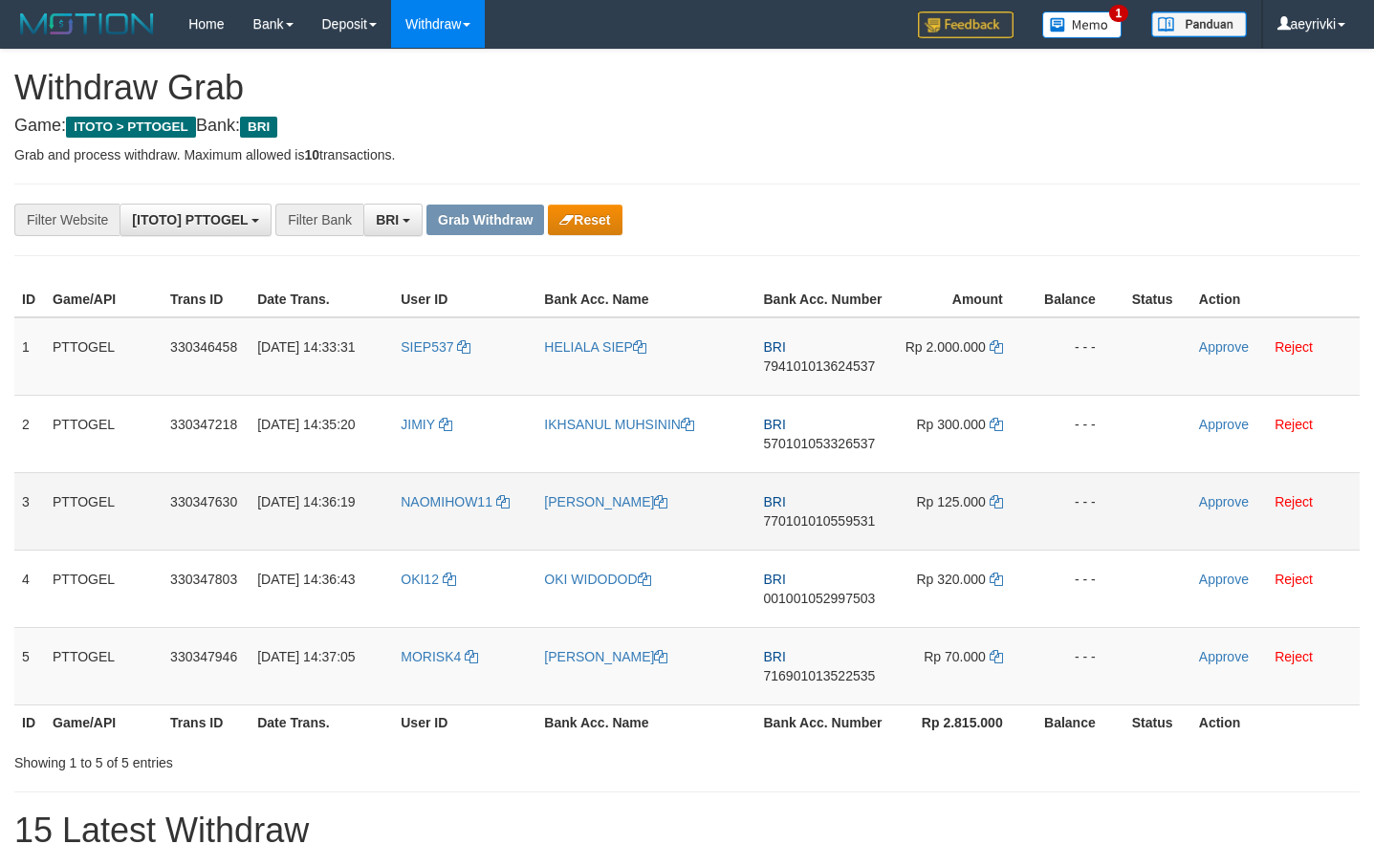
scroll to position [97, 0]
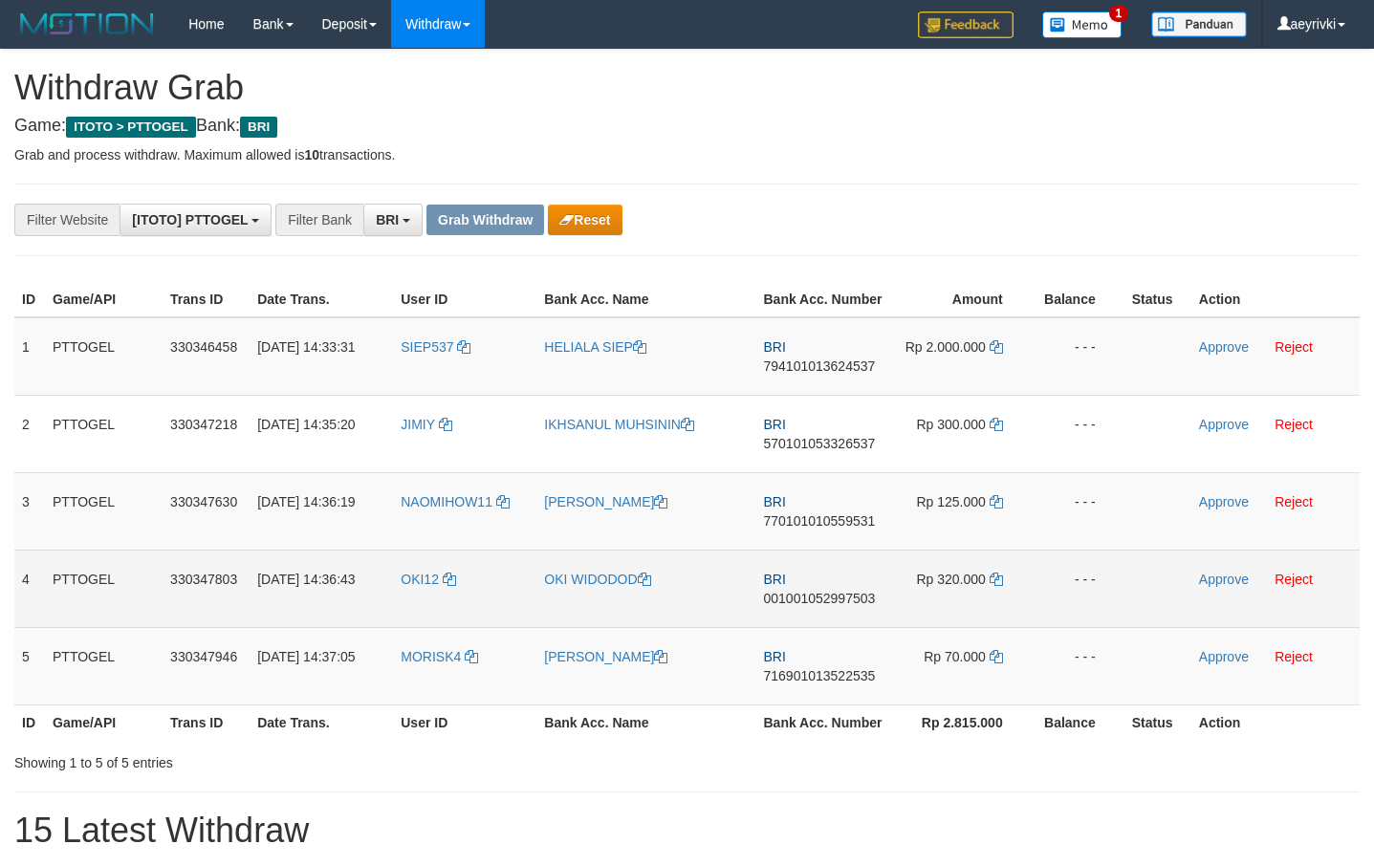
drag, startPoint x: 561, startPoint y: 481, endPoint x: 359, endPoint y: 561, distance: 218.0
click at [973, 678] on tbody "1 PTTOGEL 330346458 [DATE] 14:33:31 SIEP537 HELIALA SIEP BRI 794101013624537 Rp…" at bounding box center [686, 511] width 1345 height 388
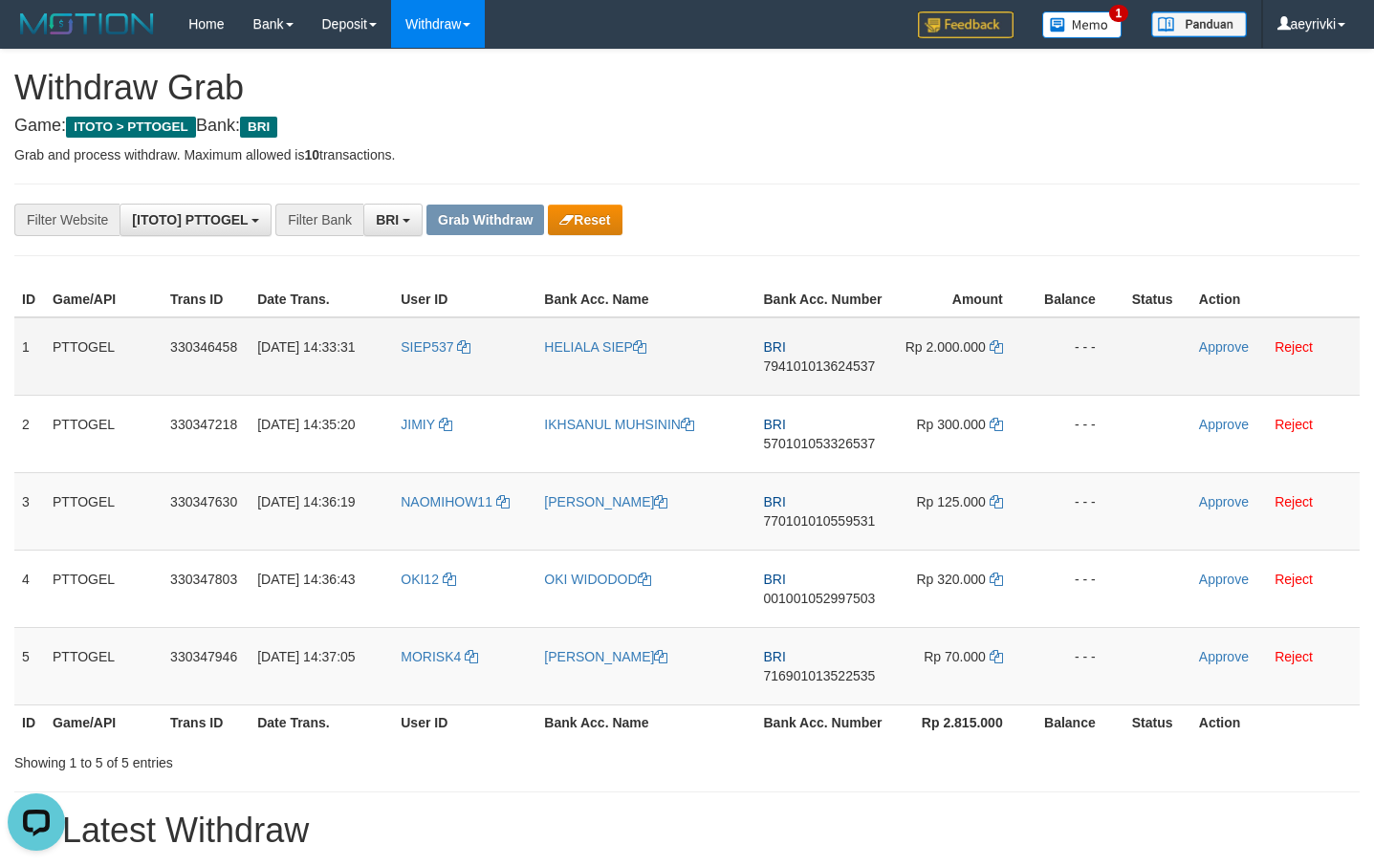
click at [823, 369] on span "794101013624537" at bounding box center [820, 366] width 112 height 15
copy span "794101013624537"
click at [805, 366] on span "794101013624537" at bounding box center [820, 366] width 112 height 15
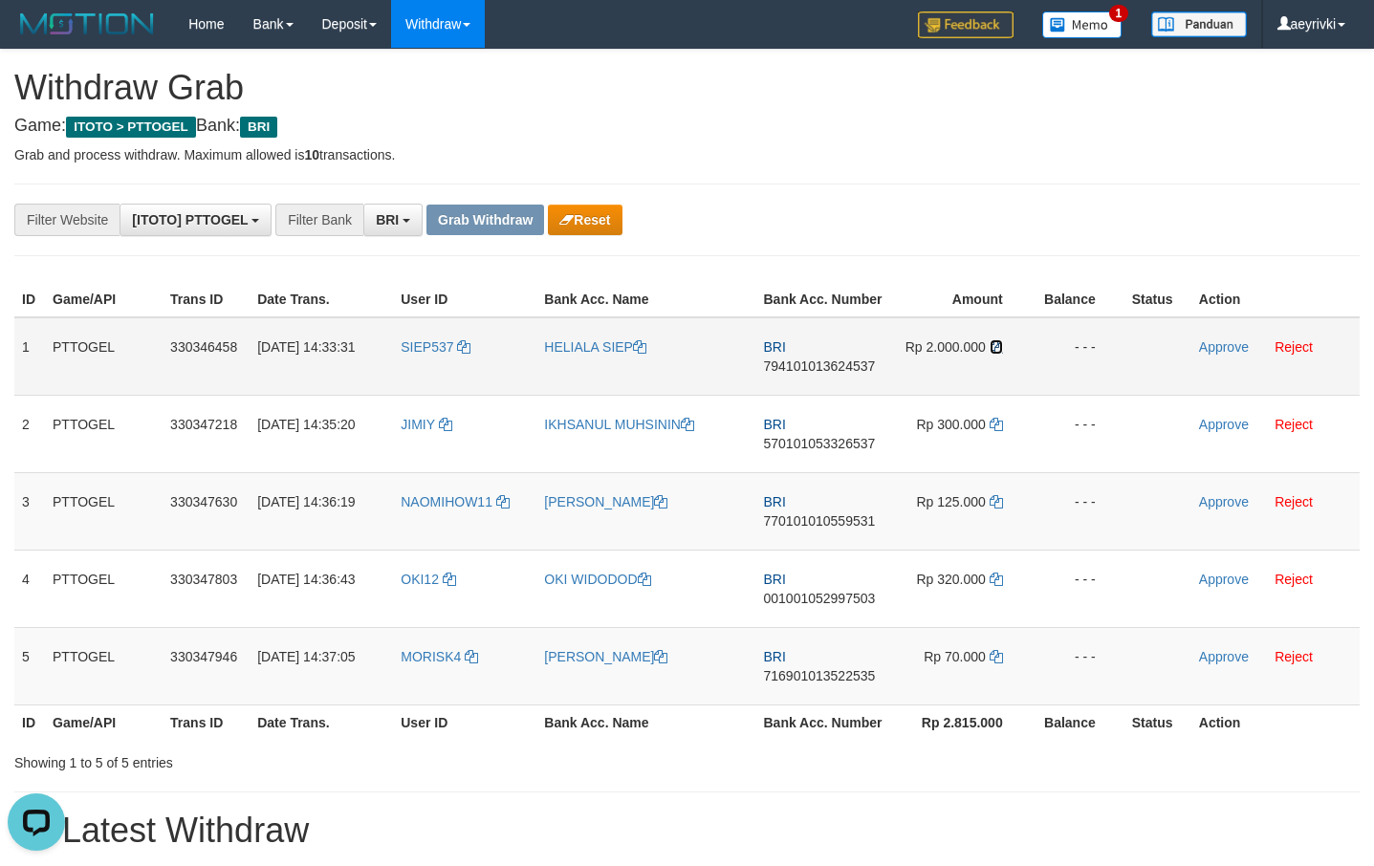
click at [997, 350] on icon at bounding box center [996, 346] width 13 height 13
click at [1240, 359] on td "Approve Reject" at bounding box center [1275, 356] width 168 height 78
click at [1205, 337] on td "Approve Reject" at bounding box center [1275, 356] width 168 height 78
click at [1224, 345] on link "Approve" at bounding box center [1224, 346] width 50 height 15
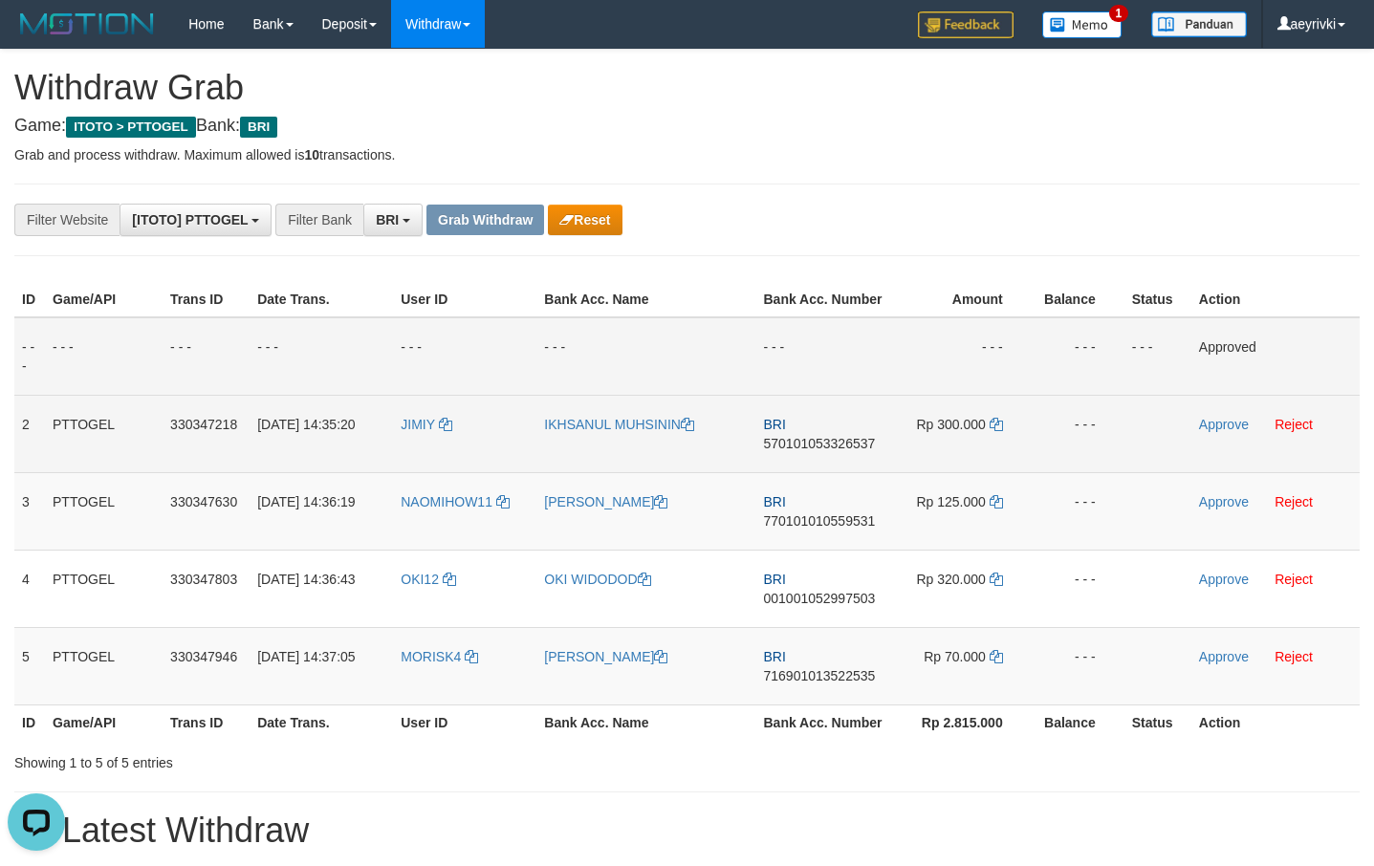
click at [790, 444] on span "570101053326537" at bounding box center [820, 443] width 112 height 15
copy span "570101053326537"
click at [842, 441] on span "570101053326537" at bounding box center [820, 443] width 112 height 15
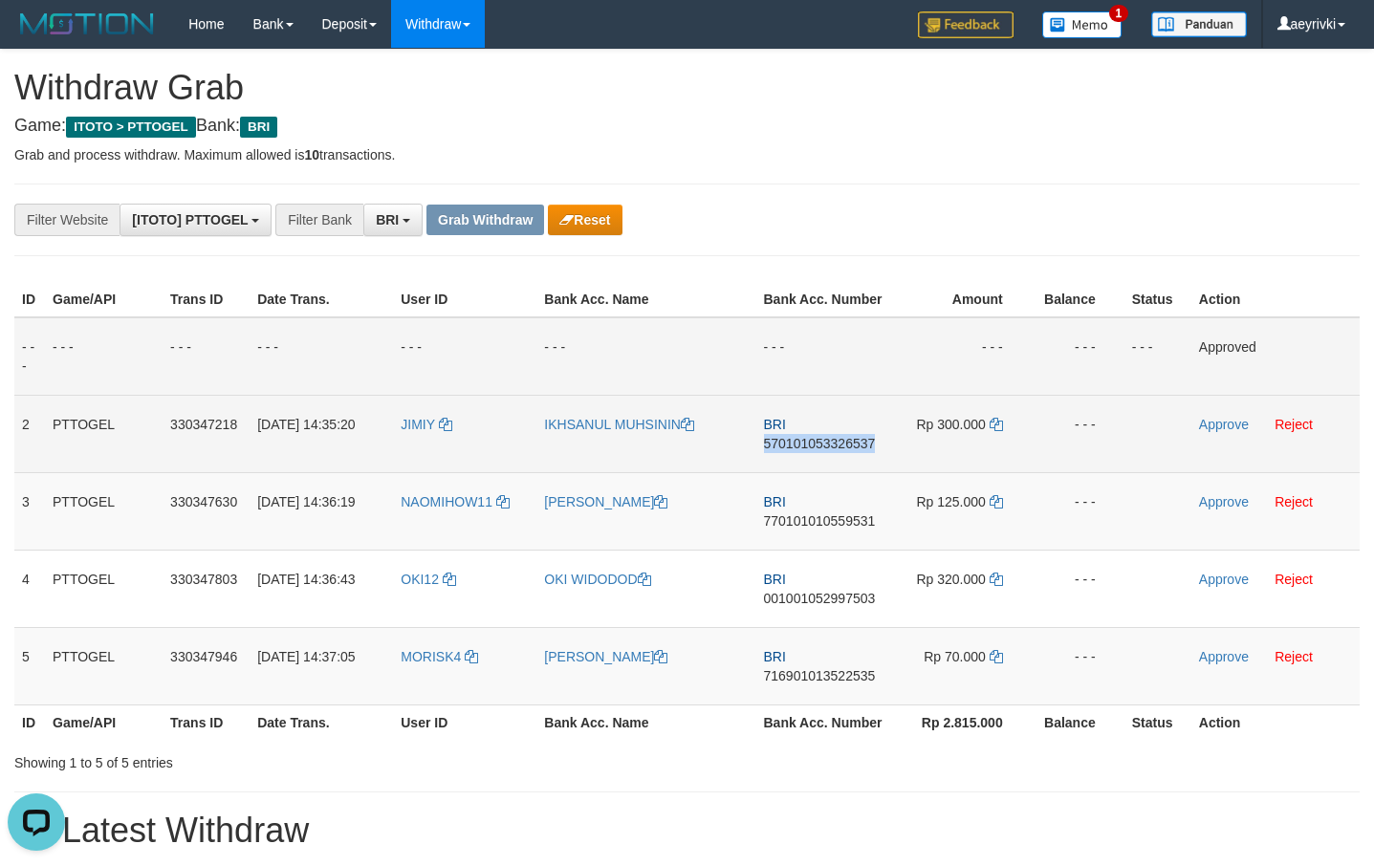
copy span "570101053326537"
click at [1000, 425] on icon at bounding box center [996, 424] width 13 height 13
click at [1217, 424] on link "Approve" at bounding box center [1224, 424] width 50 height 15
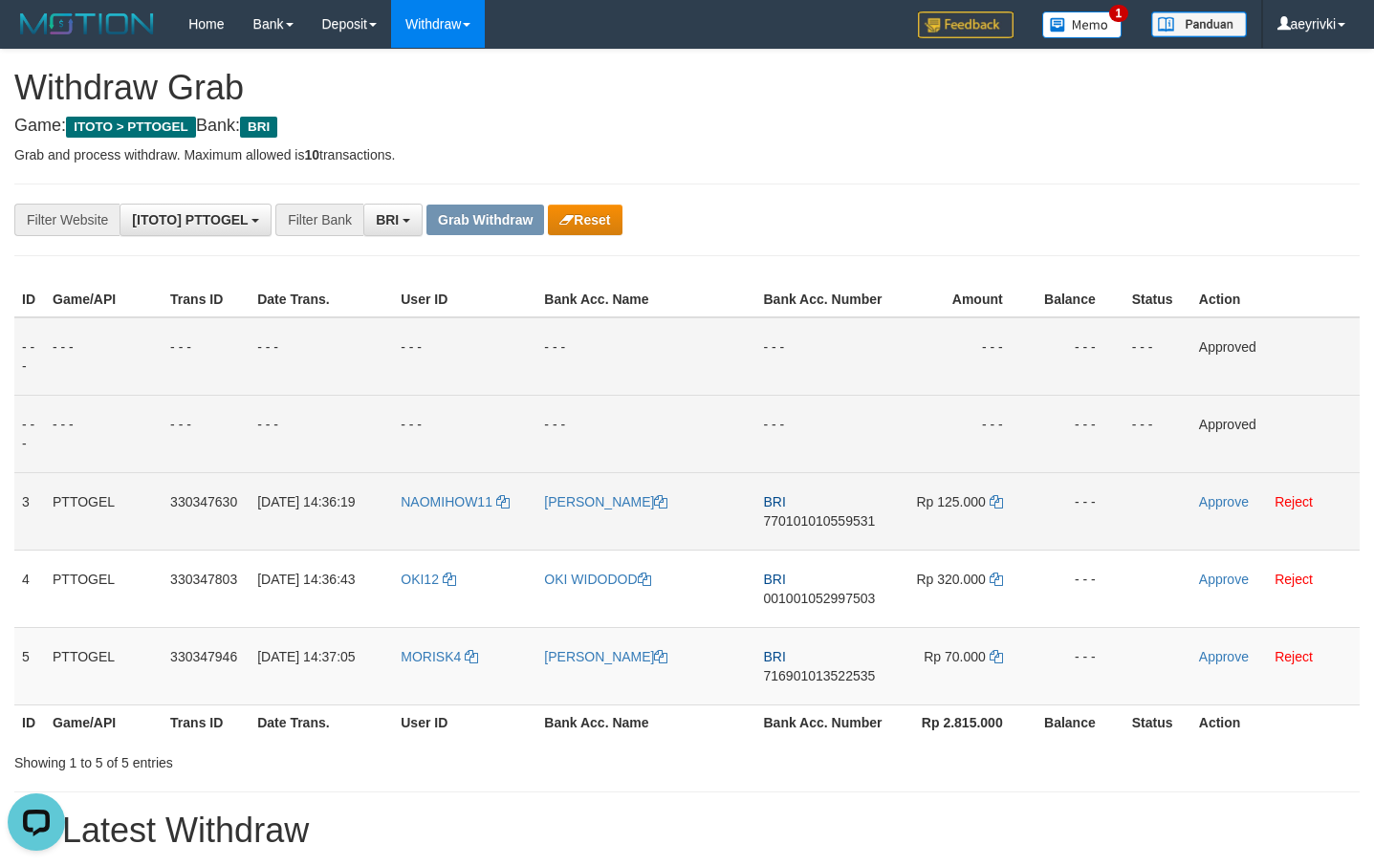
click at [821, 526] on span "770101010559531" at bounding box center [820, 520] width 112 height 15
copy span "770101010559531"
click at [816, 524] on span "770101010559531" at bounding box center [820, 520] width 112 height 15
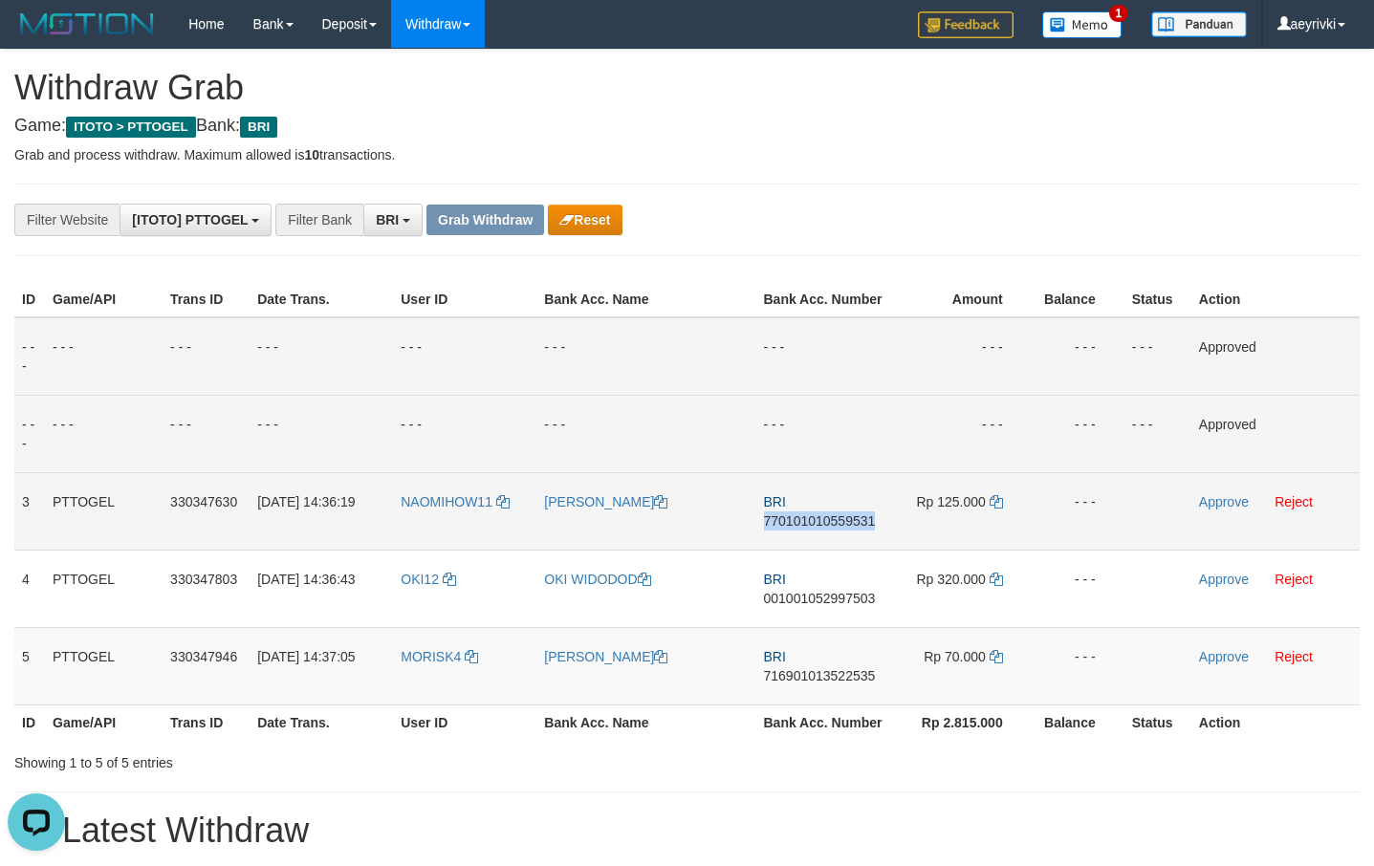
copy span "770101010559531"
click at [1002, 503] on icon at bounding box center [996, 501] width 13 height 13
click at [1213, 503] on link "Approve" at bounding box center [1224, 501] width 50 height 15
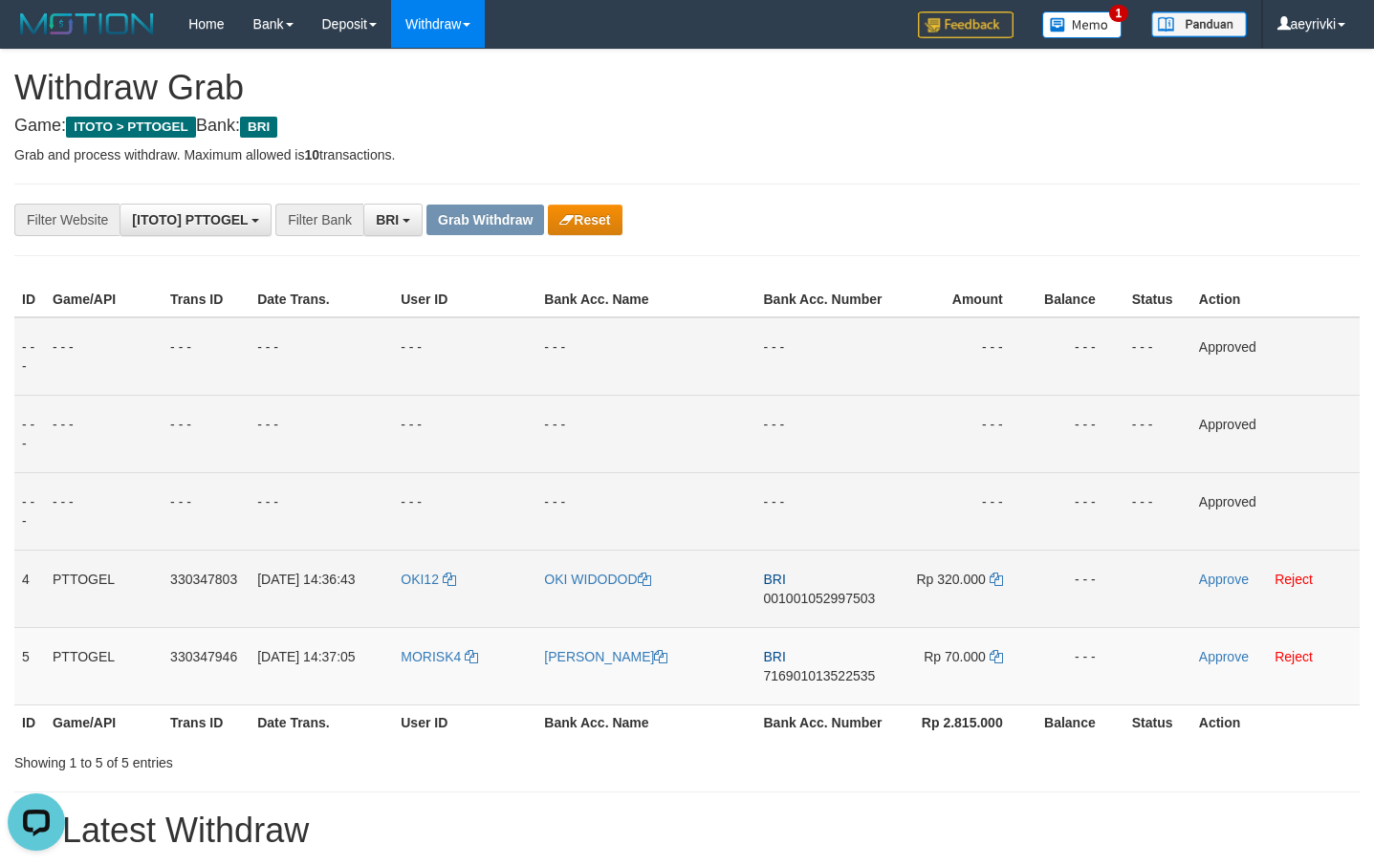
click at [808, 591] on span "001001052997503" at bounding box center [820, 598] width 112 height 15
click at [801, 598] on span "001001052997503" at bounding box center [820, 598] width 112 height 15
copy span "001001052997503"
click at [810, 590] on td "BRI 001001052997503" at bounding box center [823, 588] width 135 height 77
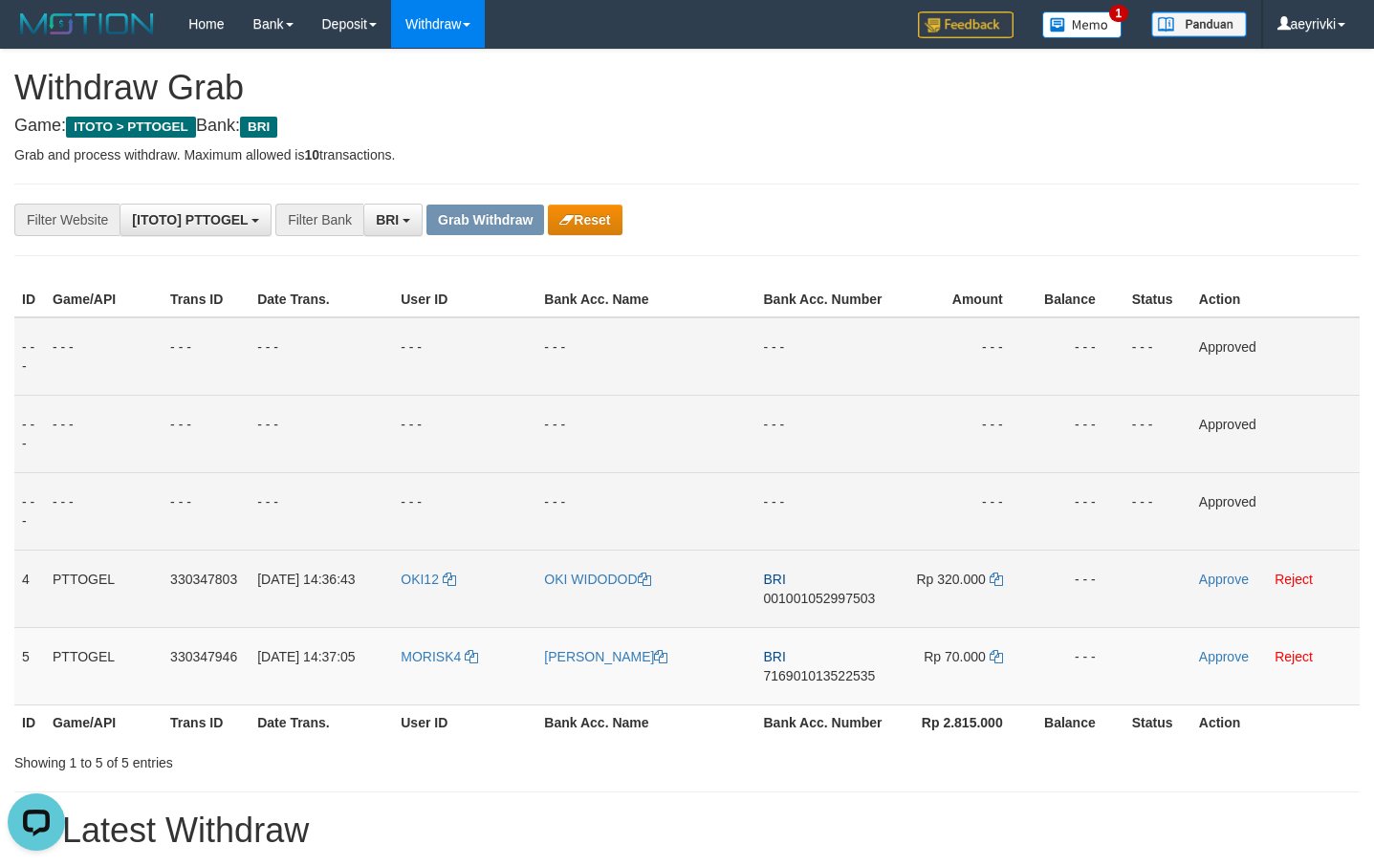
click at [794, 611] on td "BRI 001001052997503" at bounding box center [823, 588] width 135 height 77
click at [817, 598] on span "001001052997503" at bounding box center [820, 598] width 112 height 15
copy span "001001052997503"
click at [988, 581] on td "Rp 320.000" at bounding box center [961, 588] width 141 height 77
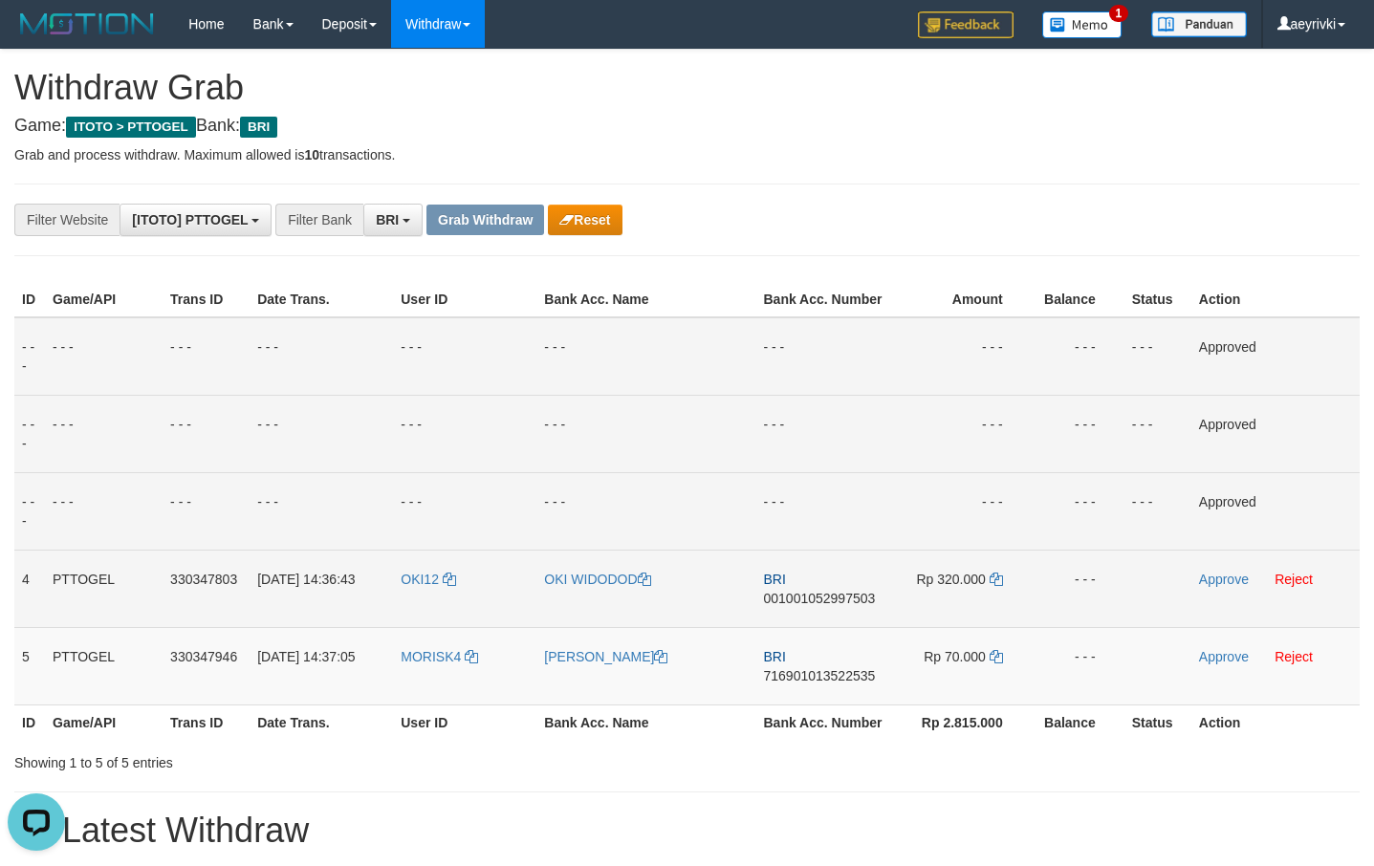
click at [1007, 577] on td "Rp 320.000" at bounding box center [961, 588] width 141 height 77
click at [1000, 579] on icon at bounding box center [996, 579] width 13 height 13
click at [1211, 583] on link "Approve" at bounding box center [1224, 579] width 50 height 15
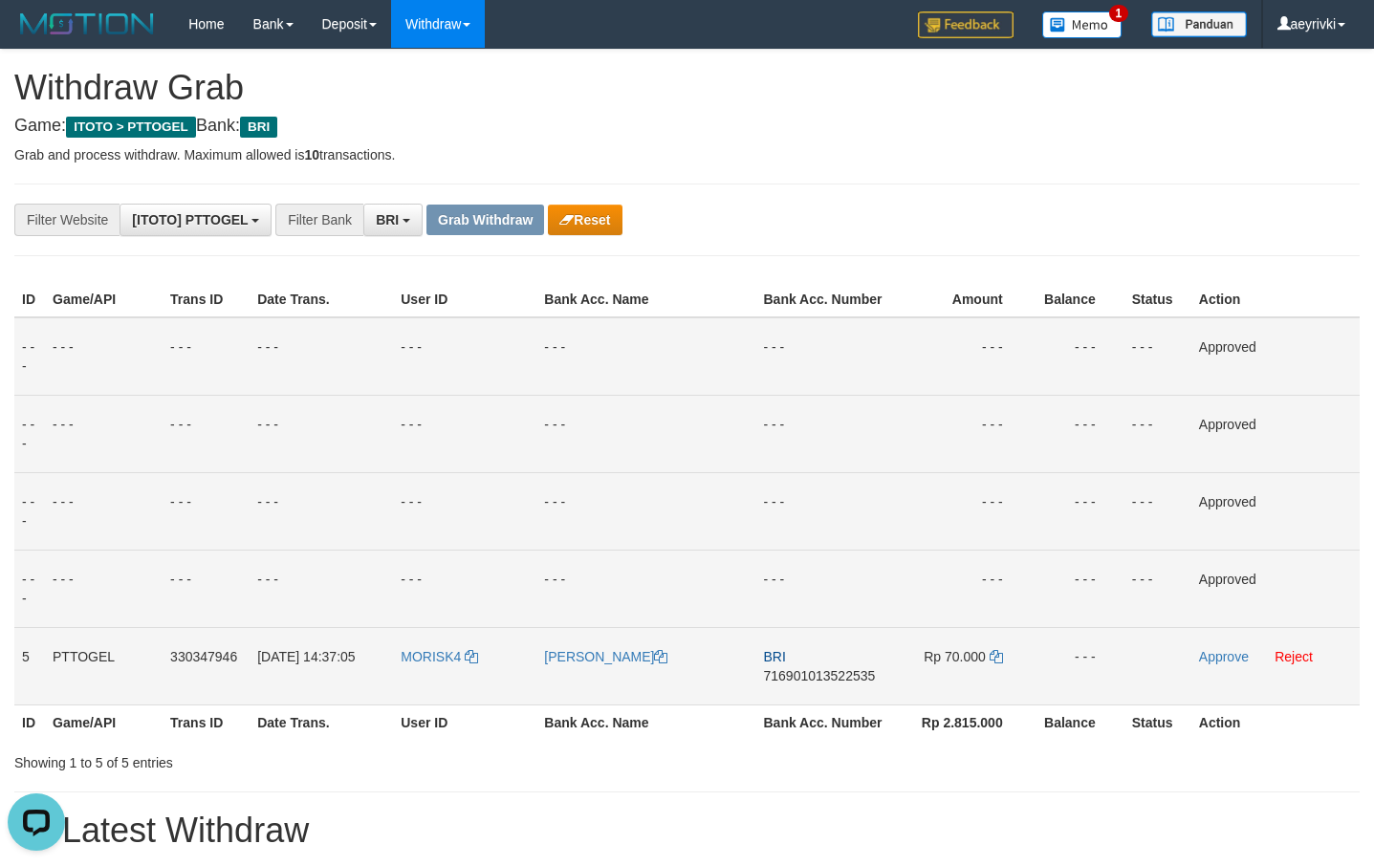
click at [815, 678] on span "716901013522535" at bounding box center [820, 675] width 112 height 15
copy span "716901013522535"
click at [820, 674] on span "716901013522535" at bounding box center [820, 675] width 112 height 15
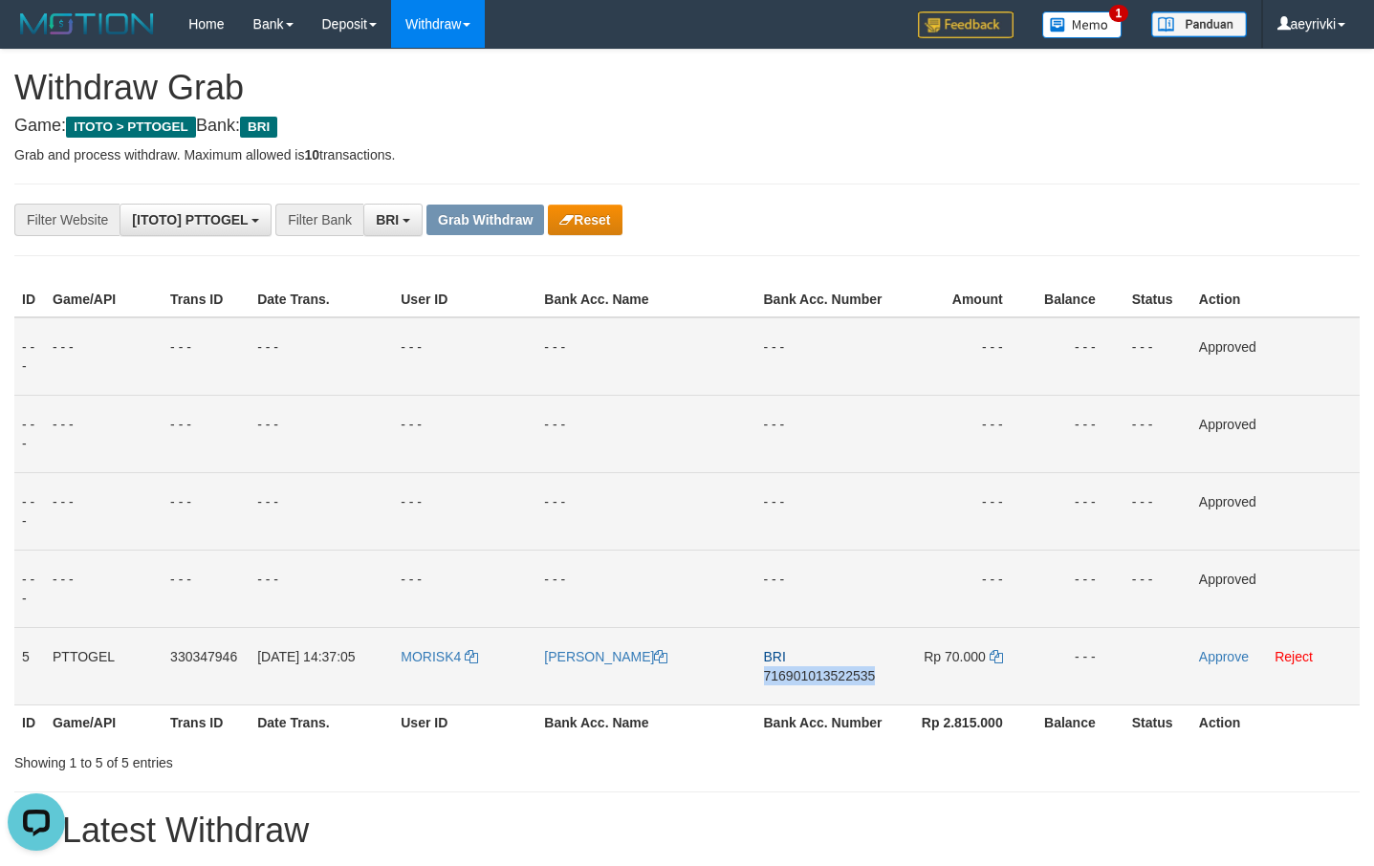
copy span "716901013522535"
click at [994, 659] on icon at bounding box center [996, 656] width 13 height 13
click at [1233, 652] on link "Approve" at bounding box center [1224, 656] width 50 height 15
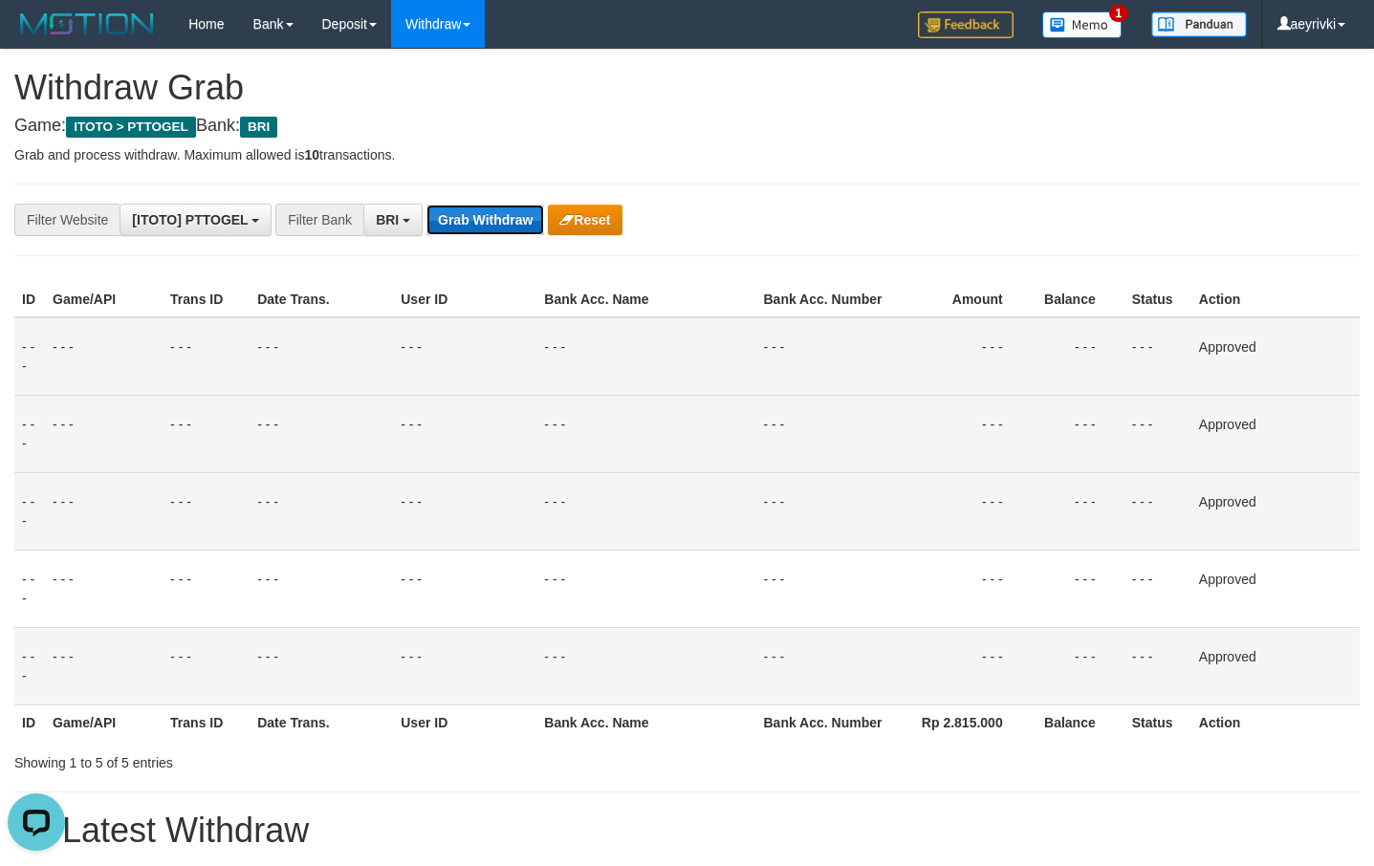
click at [468, 229] on button "Grab Withdraw" at bounding box center [485, 220] width 118 height 31
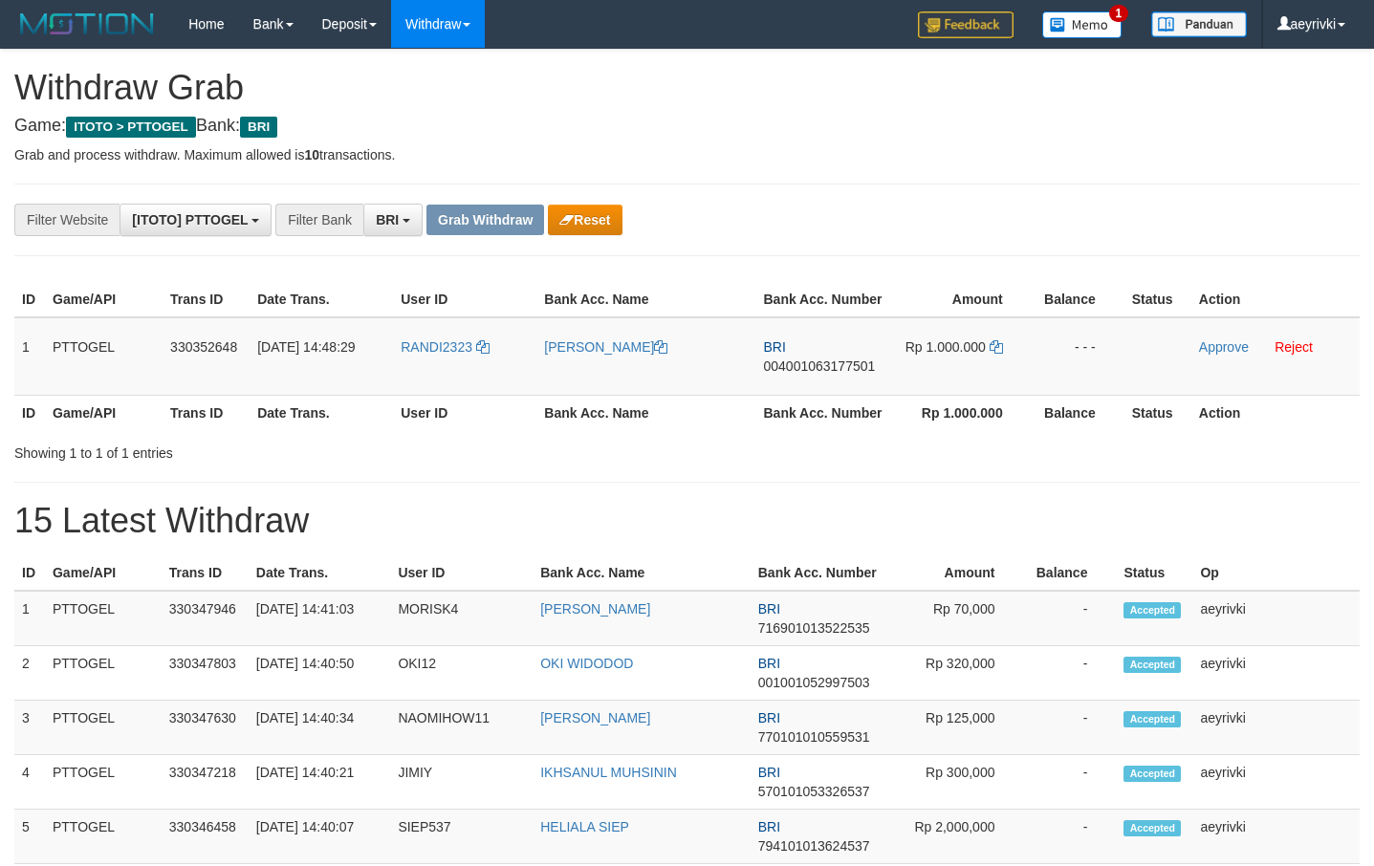
scroll to position [97, 0]
drag, startPoint x: 812, startPoint y: 381, endPoint x: 984, endPoint y: 372, distance: 172.4
click at [984, 372] on tr "1 PTTOGEL 330352648 [DATE] 14:48:29 RANDI2323 [PERSON_NAME] BRI 004001063177501…" at bounding box center [686, 356] width 1345 height 78
click at [786, 371] on span "004001063177501" at bounding box center [820, 366] width 112 height 15
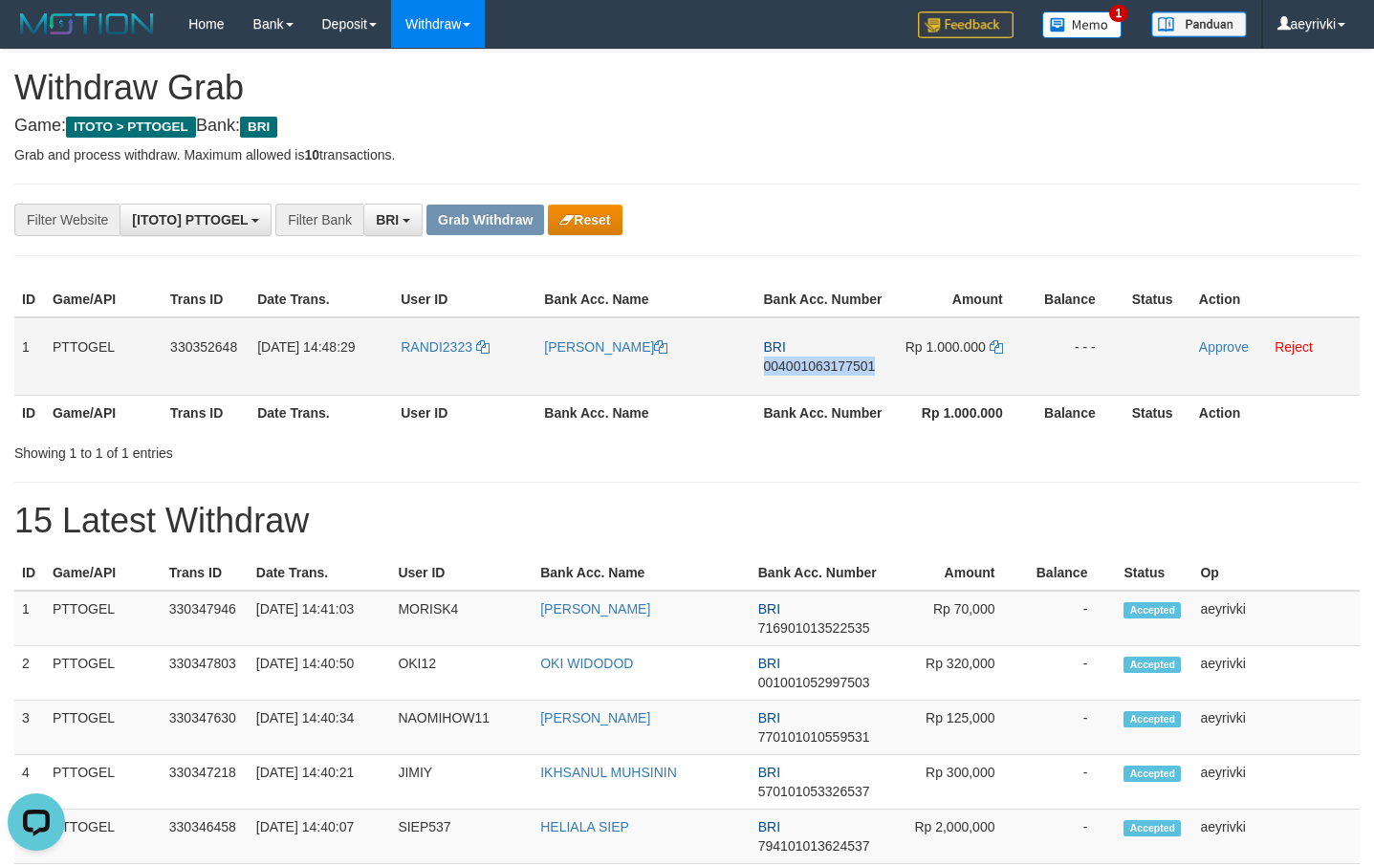
click at [786, 371] on span "004001063177501" at bounding box center [820, 366] width 112 height 15
copy span "004001063177501"
click at [831, 370] on span "004001063177501" at bounding box center [820, 366] width 112 height 15
copy span "004001063177501"
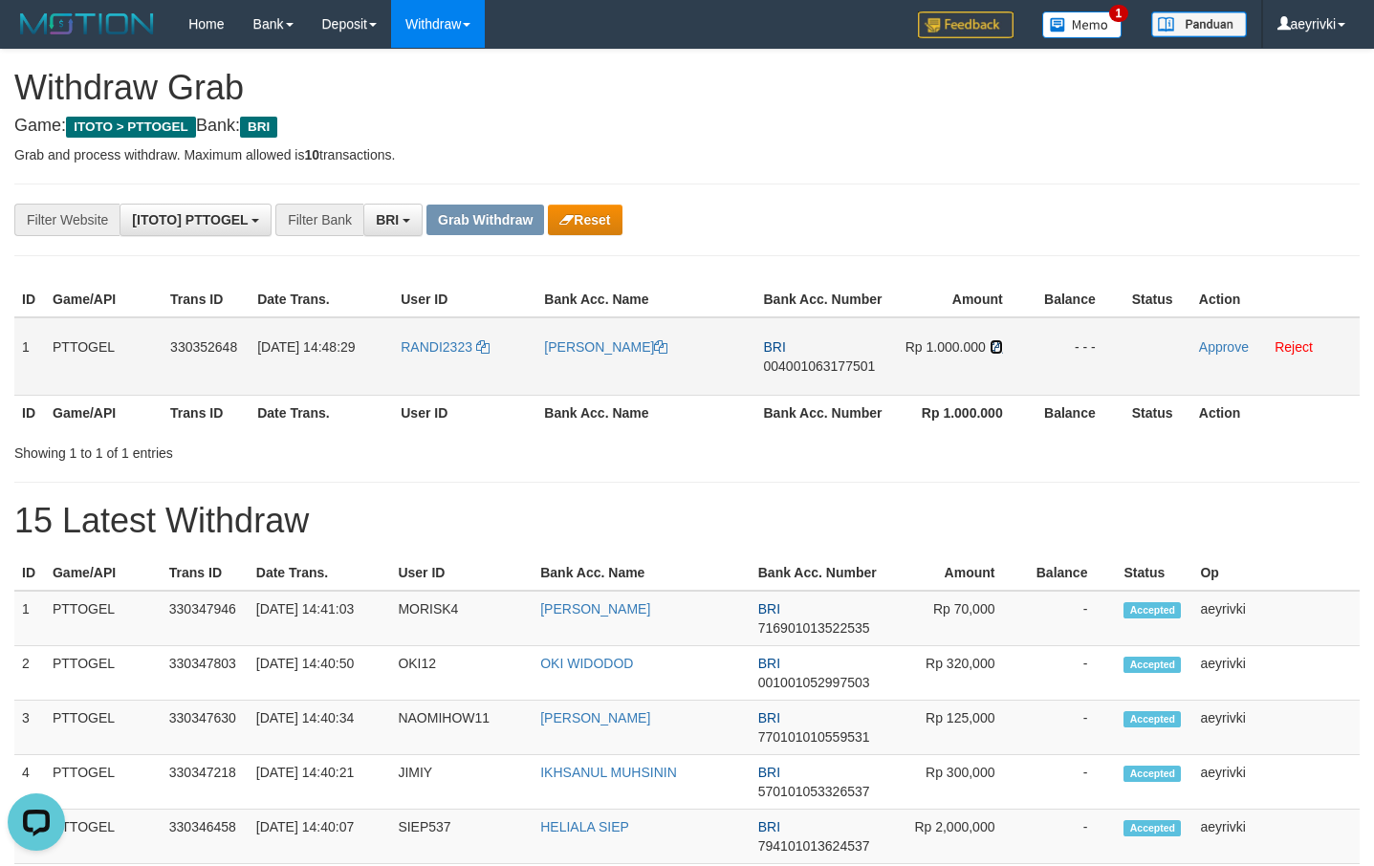
click at [996, 350] on icon at bounding box center [996, 346] width 13 height 13
click at [1205, 348] on link "Approve" at bounding box center [1224, 346] width 50 height 15
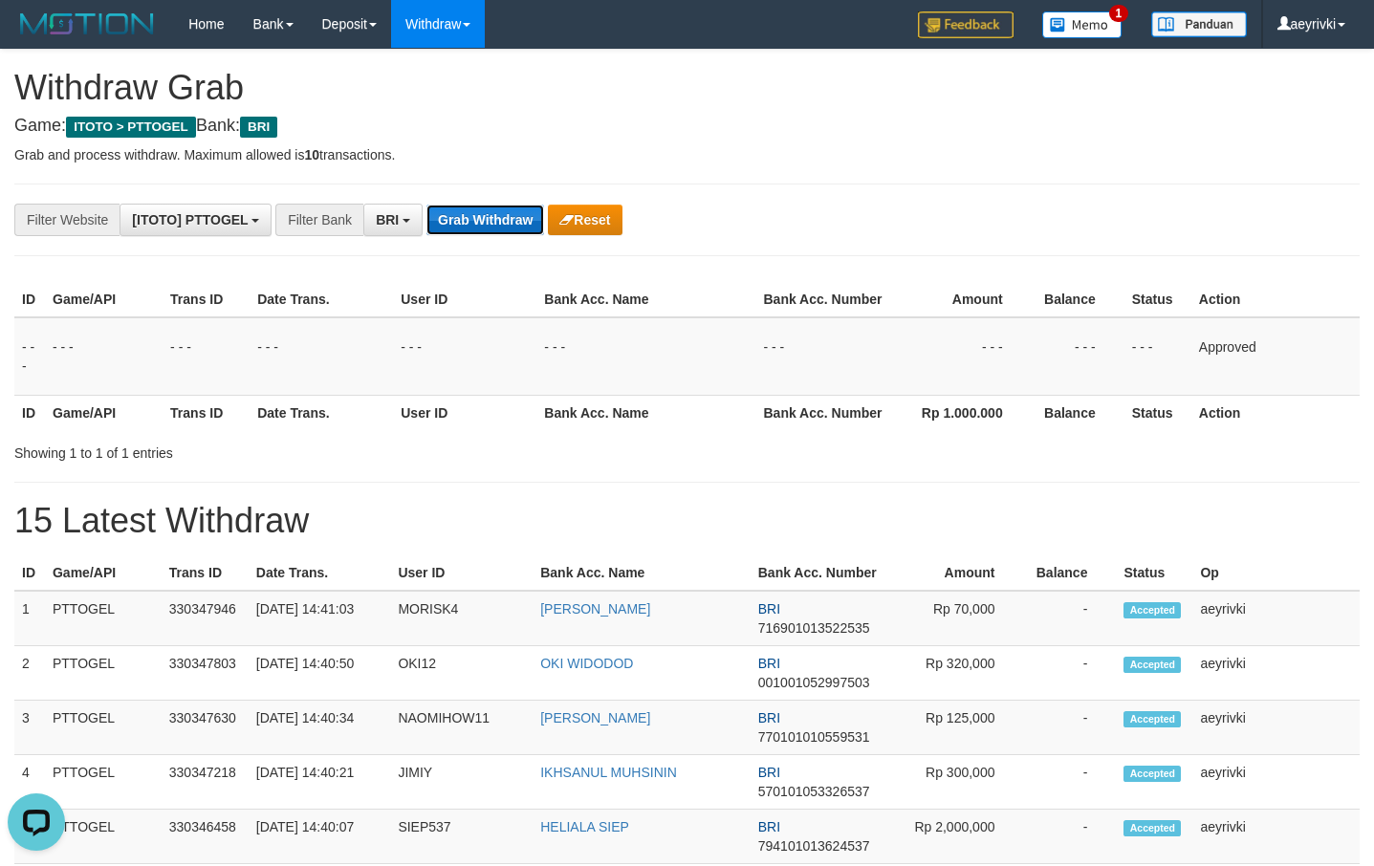
click at [518, 217] on button "Grab Withdraw" at bounding box center [485, 220] width 118 height 31
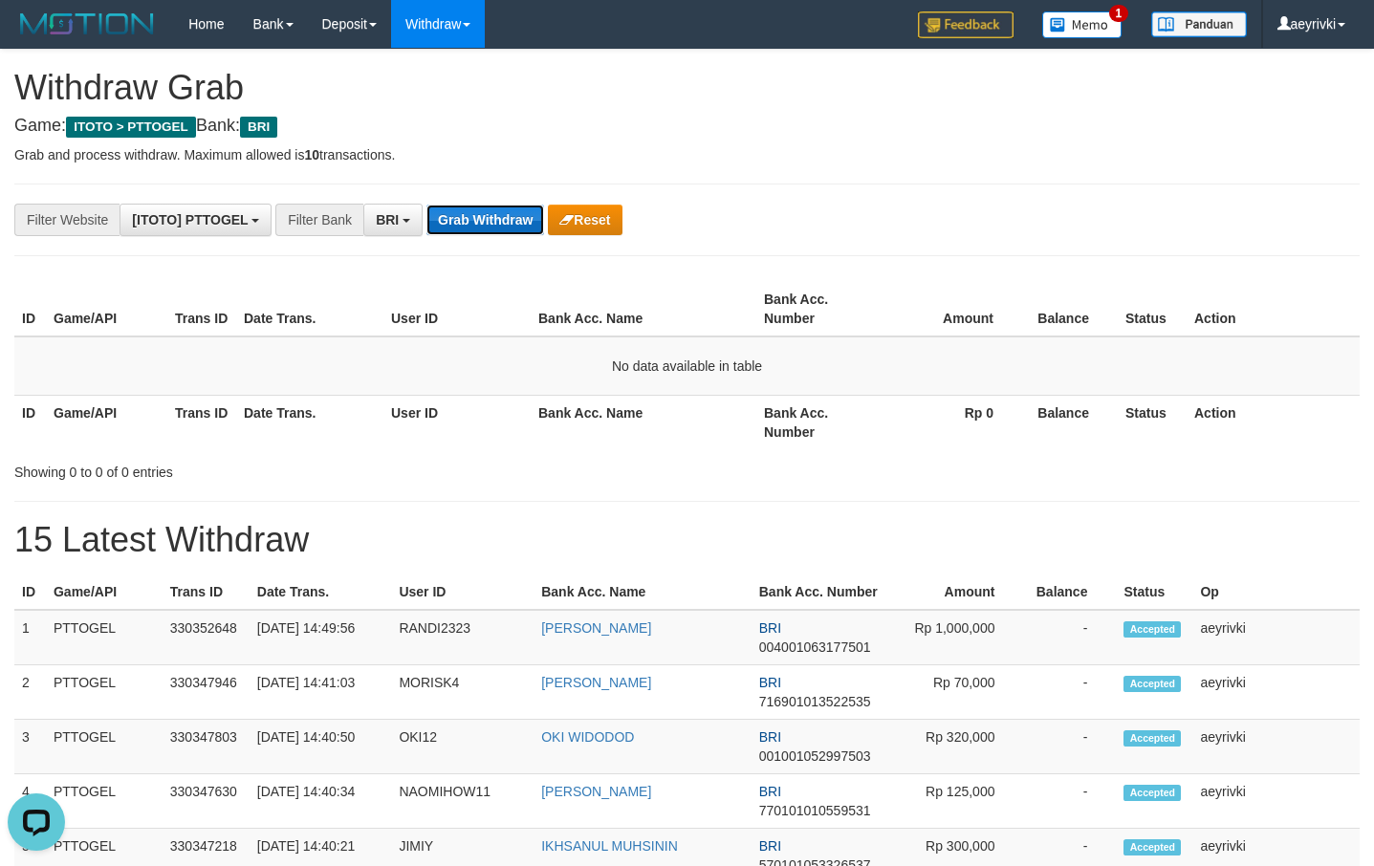
click at [482, 225] on button "Grab Withdraw" at bounding box center [485, 220] width 118 height 31
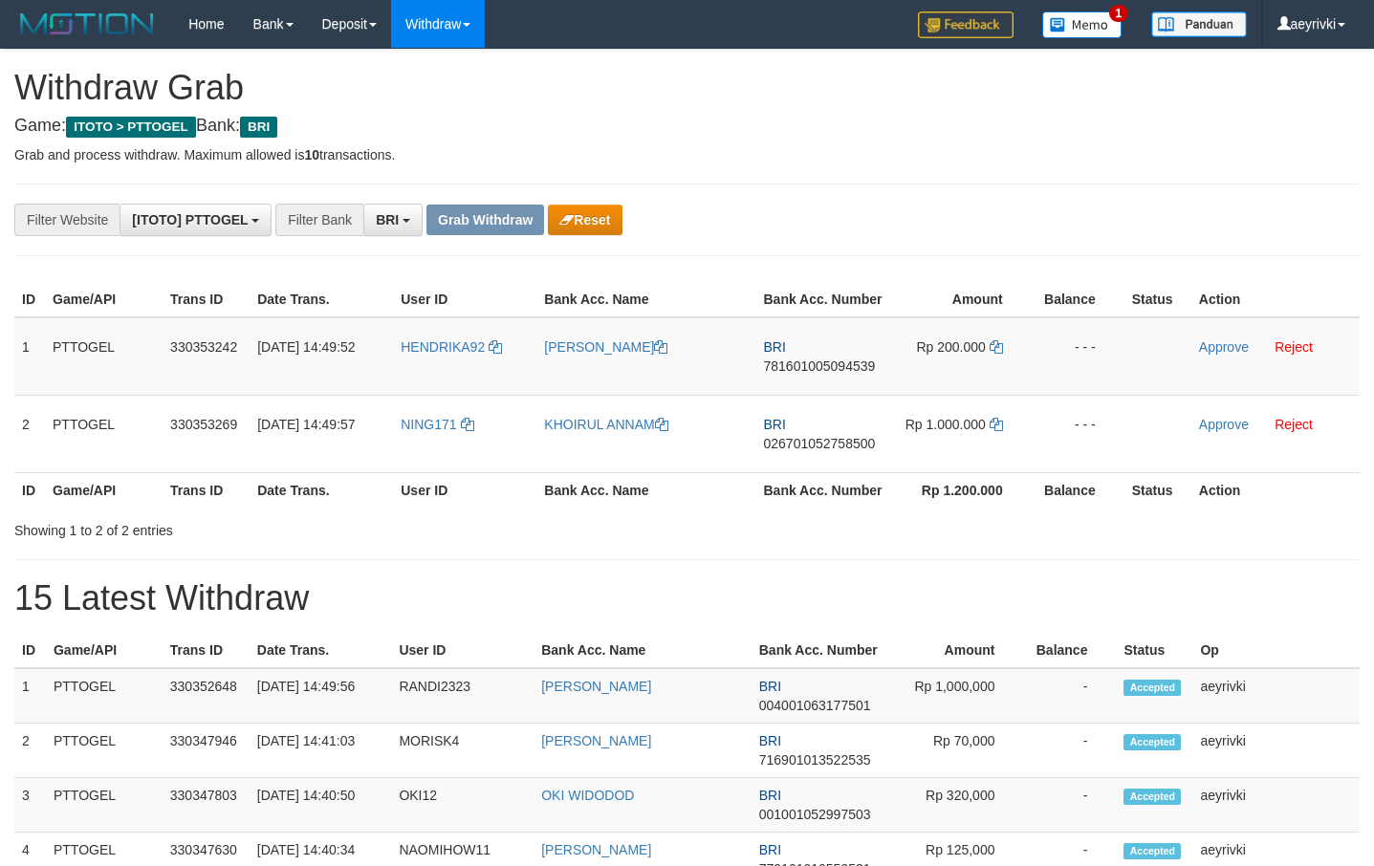
scroll to position [97, 0]
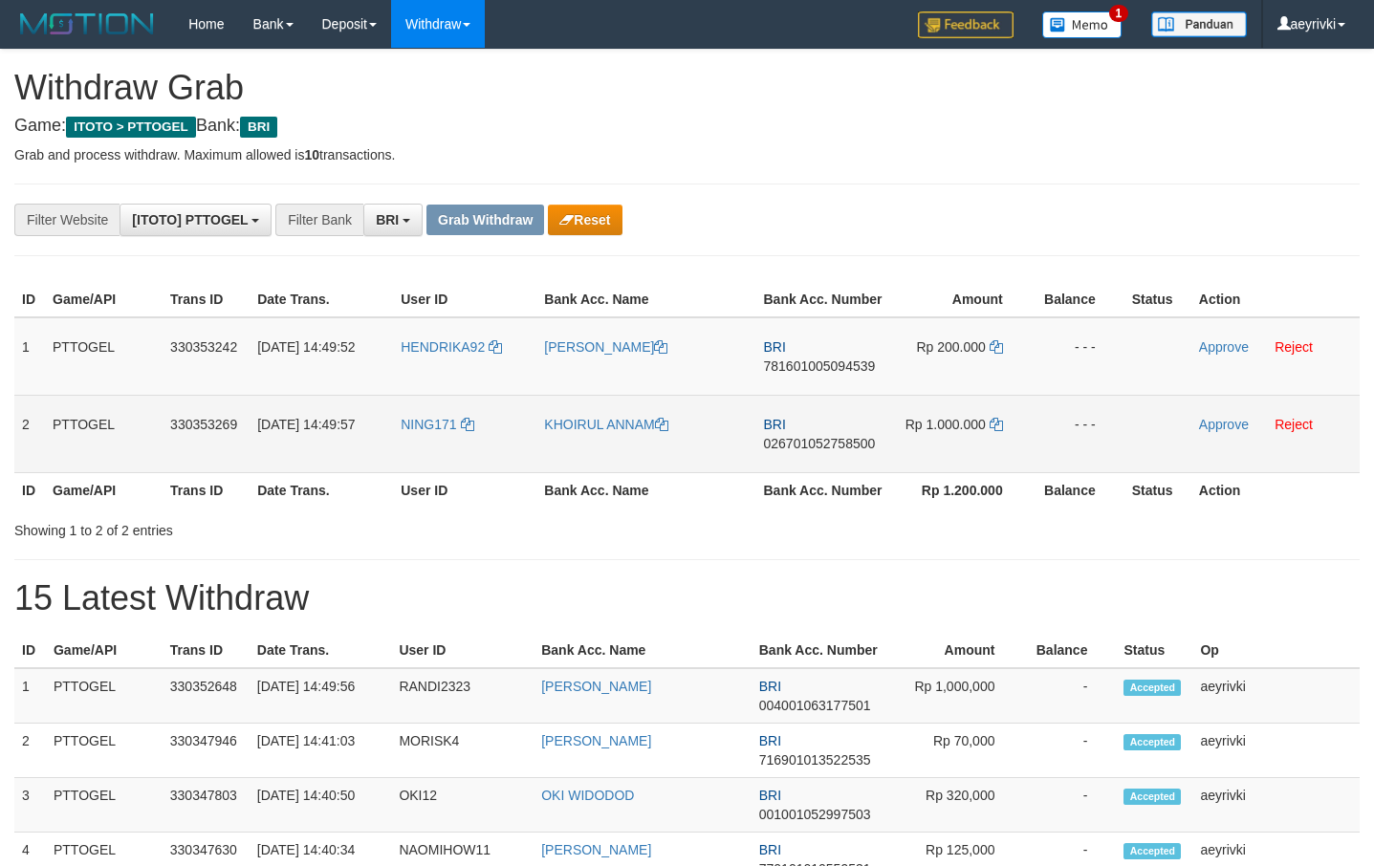
drag, startPoint x: 1002, startPoint y: 403, endPoint x: 982, endPoint y: 421, distance: 26.4
click at [982, 421] on tbody "1 PTTOGEL 330353242 [DATE] 14:49:52 HENDRIKA92 [PERSON_NAME] BRI 78160100509453…" at bounding box center [686, 395] width 1345 height 156
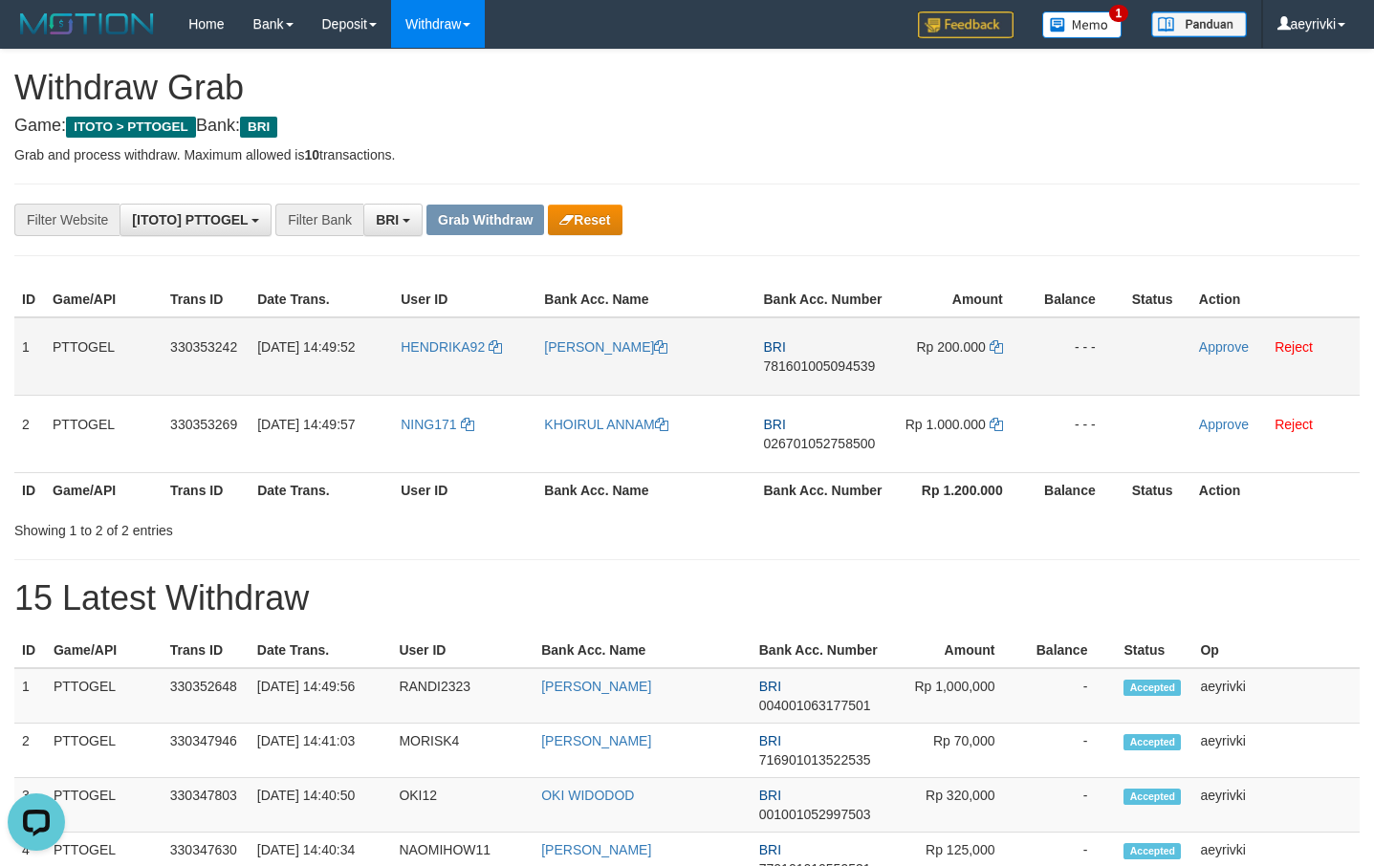
click at [793, 370] on span "781601005094539" at bounding box center [820, 366] width 112 height 15
copy span "781601005094539"
click at [845, 364] on span "781601005094539" at bounding box center [820, 366] width 112 height 15
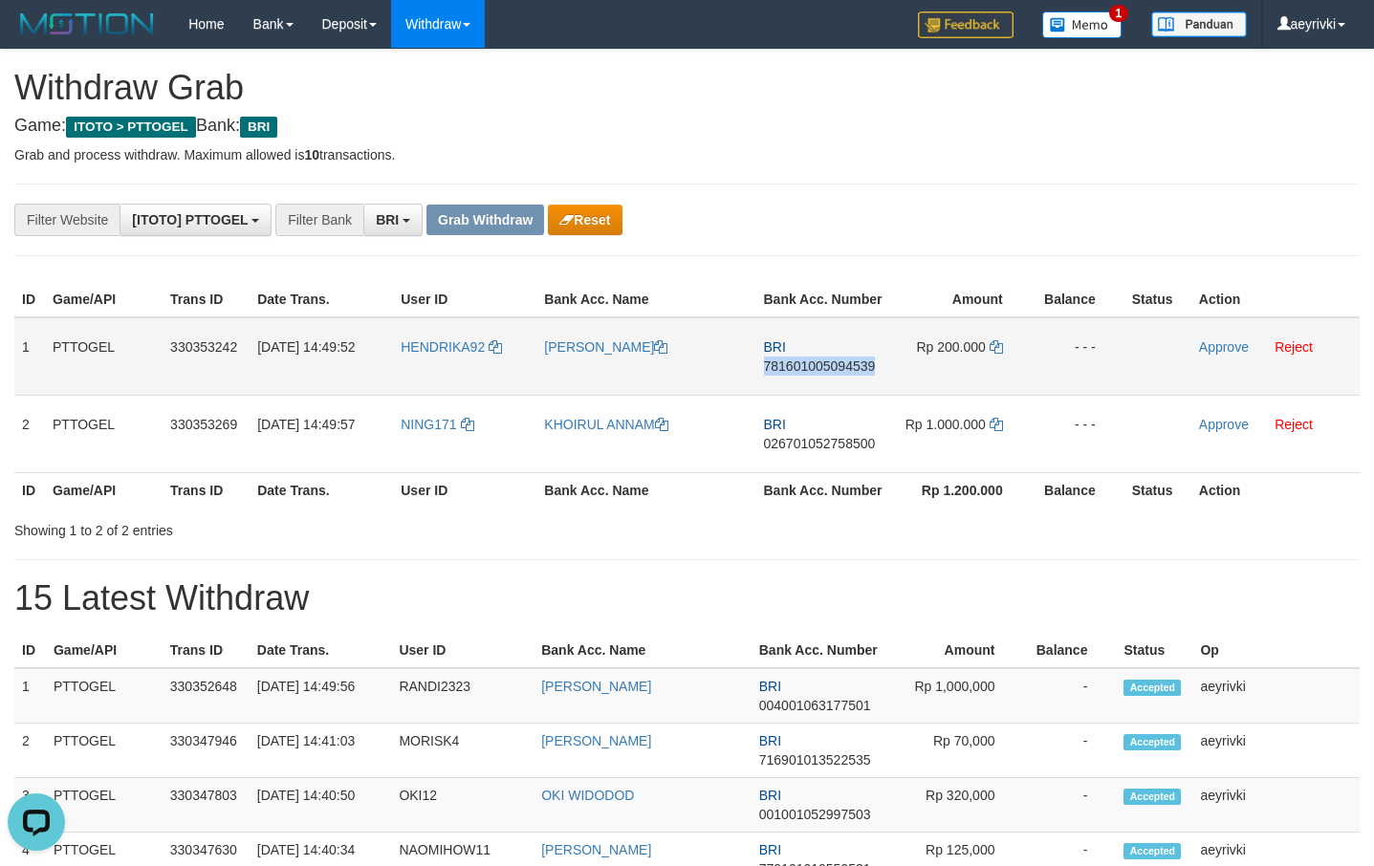
copy span "781601005094539"
click at [1000, 349] on icon at bounding box center [996, 346] width 13 height 13
click at [1213, 342] on link "Approve" at bounding box center [1224, 346] width 50 height 15
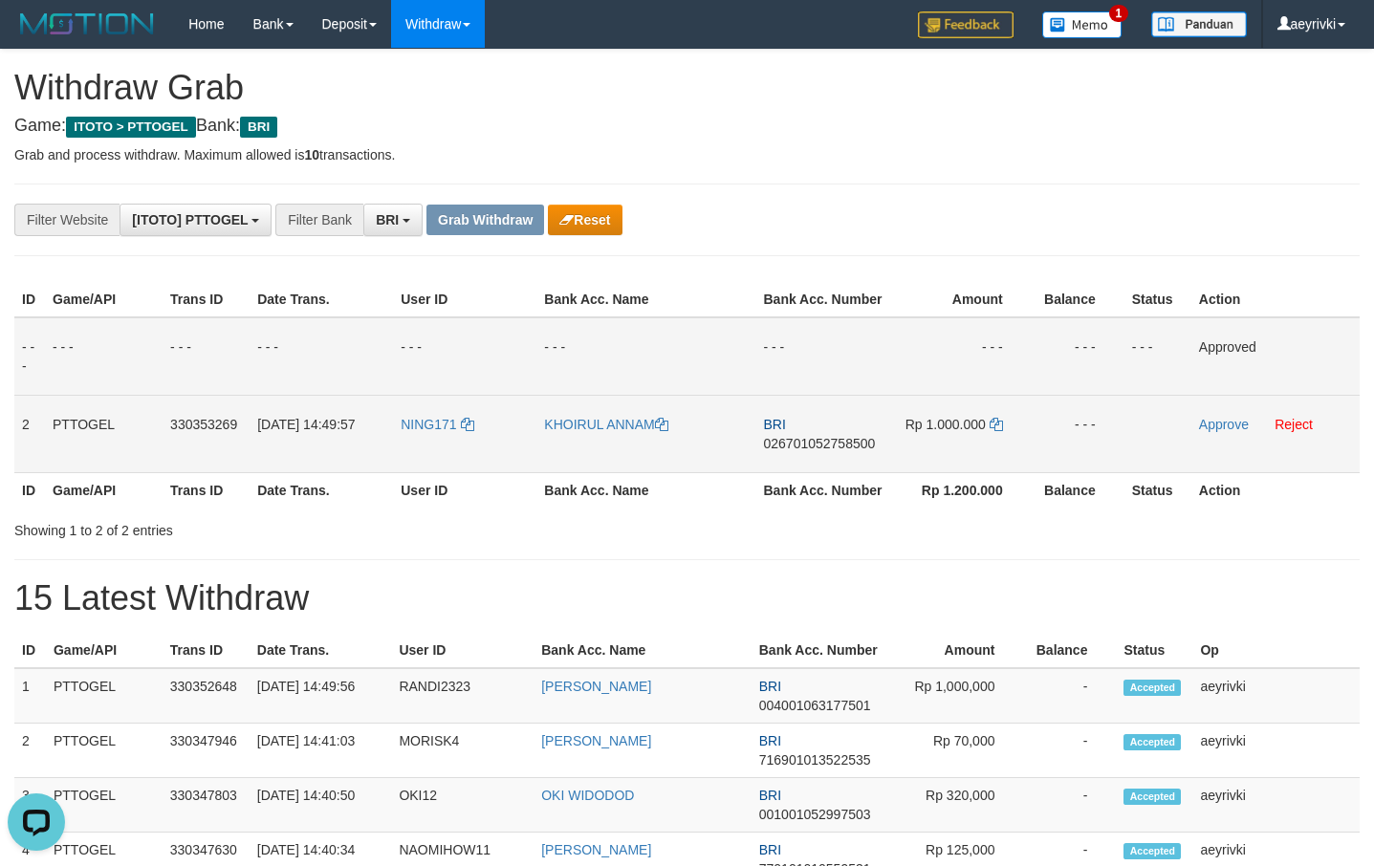
click at [805, 446] on span "026701052758500" at bounding box center [820, 443] width 112 height 15
copy span "026701052758500"
click at [816, 447] on span "026701052758500" at bounding box center [820, 443] width 112 height 15
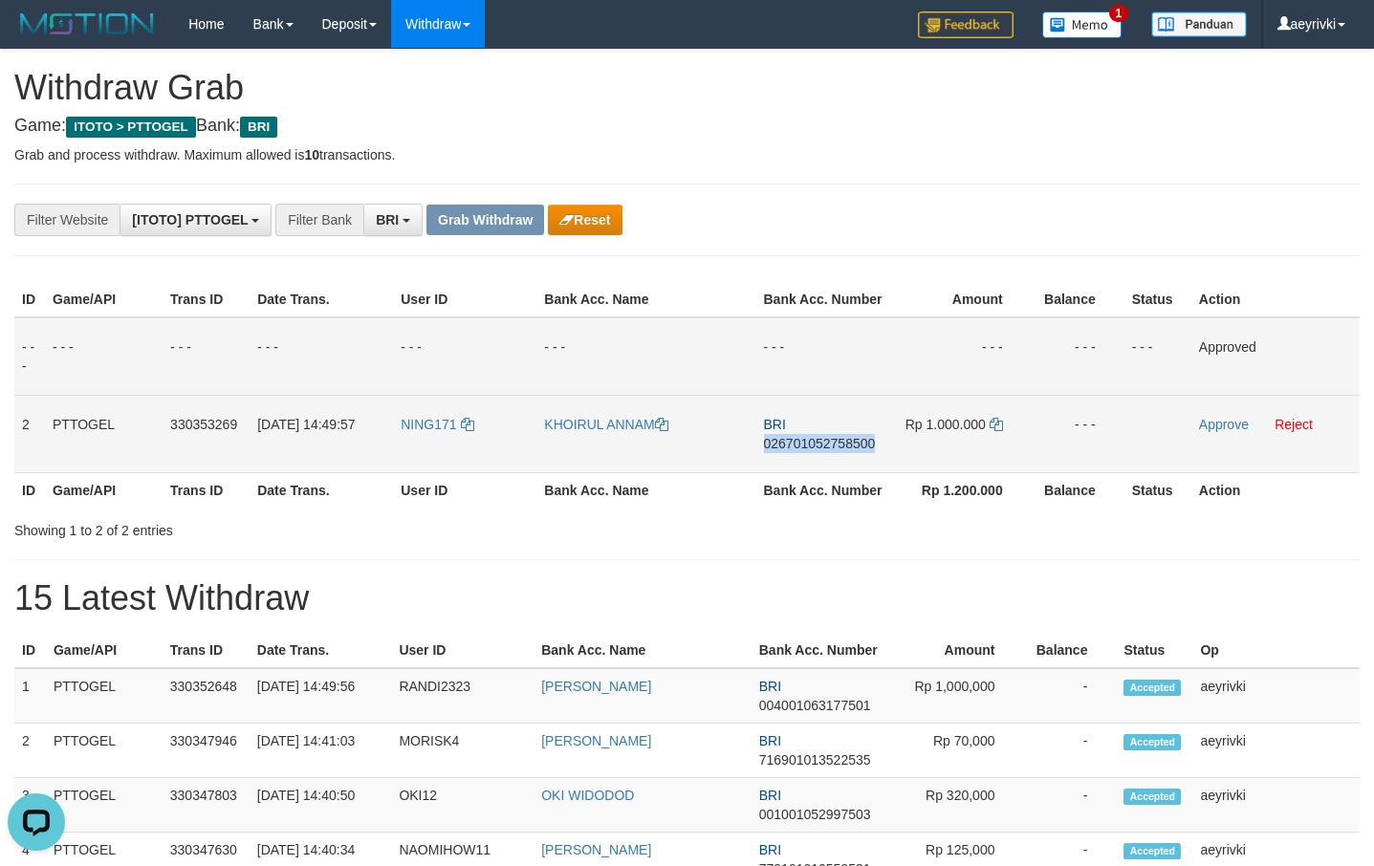
copy span "026701052758500"
click at [996, 429] on icon at bounding box center [996, 424] width 13 height 13
click at [1210, 432] on td "Approve Reject" at bounding box center [1275, 433] width 168 height 77
click at [1201, 423] on link "Approve" at bounding box center [1224, 424] width 50 height 15
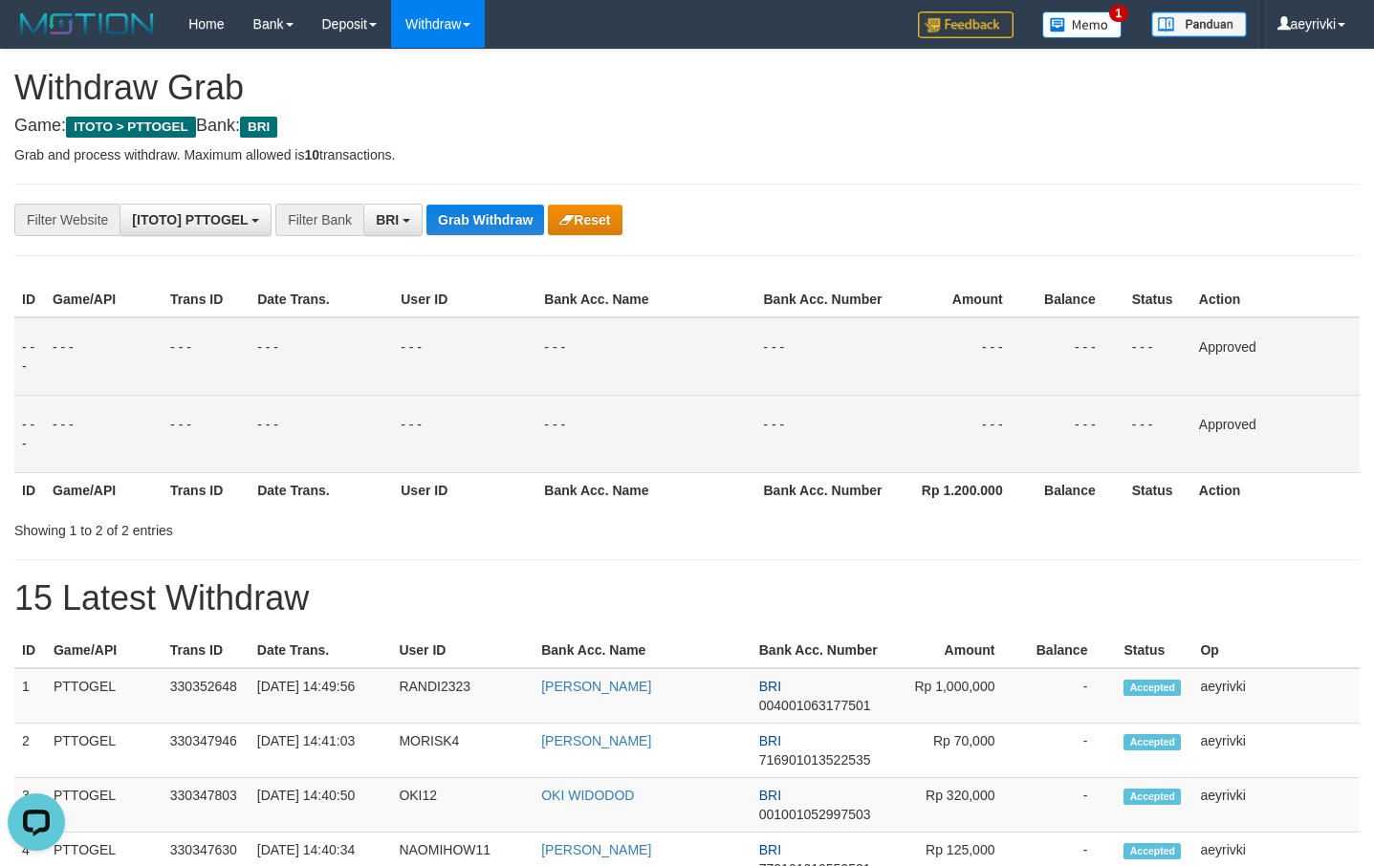
click at [825, 553] on div "**********" at bounding box center [687, 665] width 1374 height 1231
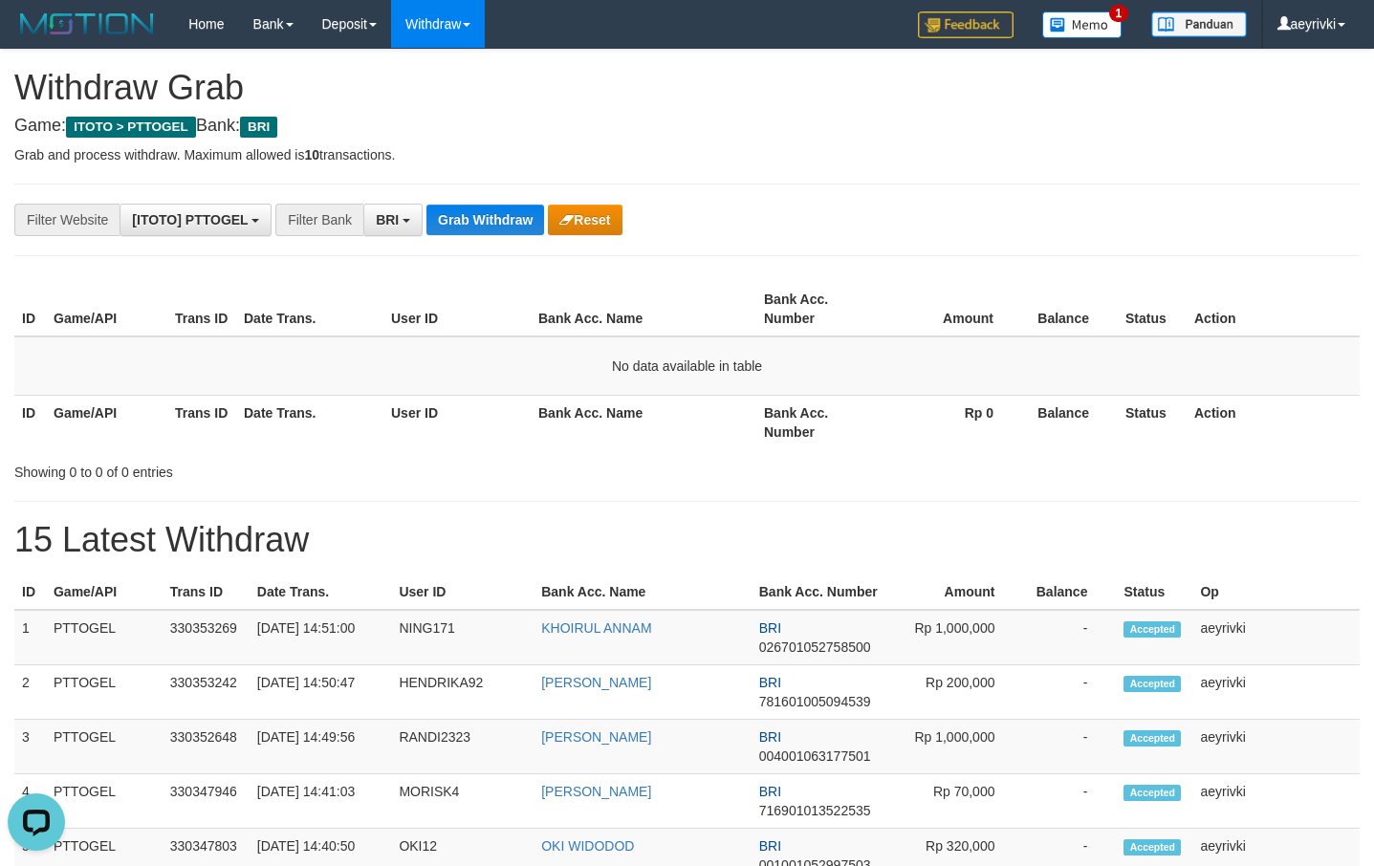
click at [874, 478] on div "Showing 0 to 0 of 0 entries" at bounding box center [687, 468] width 1374 height 27
